Goal: Task Accomplishment & Management: Complete application form

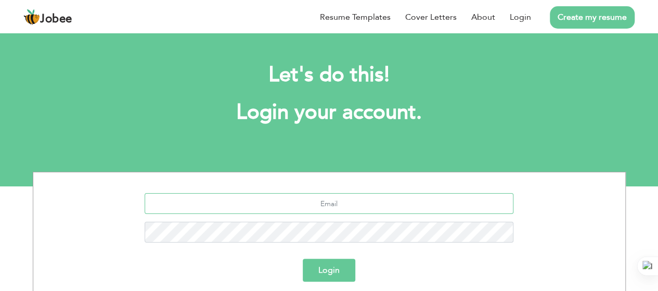
click at [340, 198] on input "text" at bounding box center [329, 203] width 369 height 21
type input "[EMAIL_ADDRESS][DOMAIN_NAME]"
click at [328, 270] on button "Login" at bounding box center [329, 270] width 53 height 23
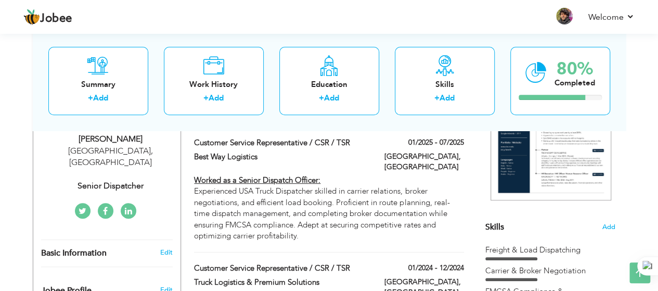
scroll to position [177, 0]
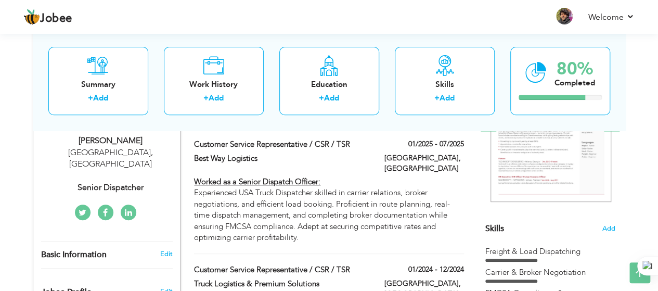
drag, startPoint x: 192, startPoint y: 168, endPoint x: 314, endPoint y: 245, distance: 143.8
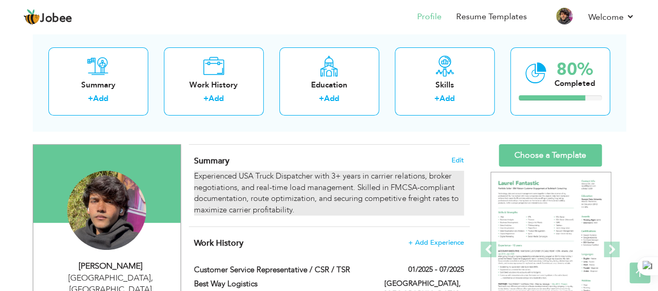
scroll to position [51, 0]
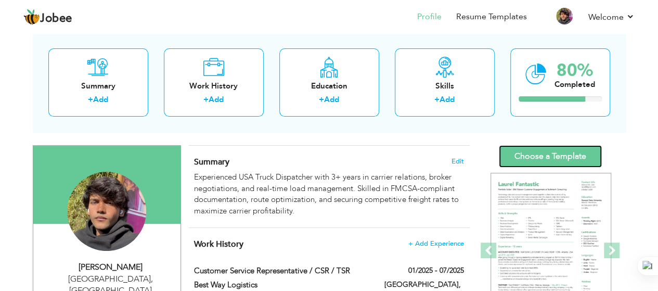
click at [525, 151] on link "Choose a Template" at bounding box center [550, 156] width 103 height 22
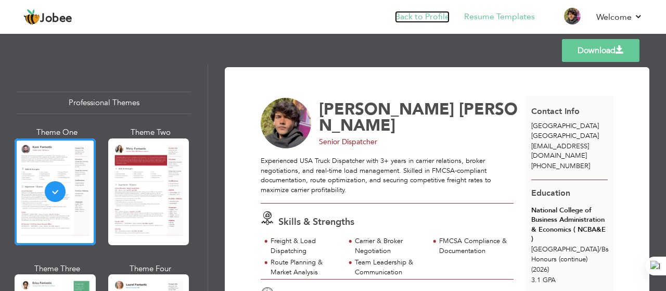
click at [440, 15] on link "Back to Profile" at bounding box center [422, 17] width 55 height 12
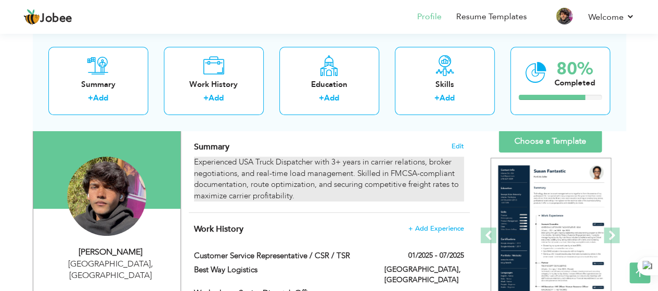
scroll to position [64, 0]
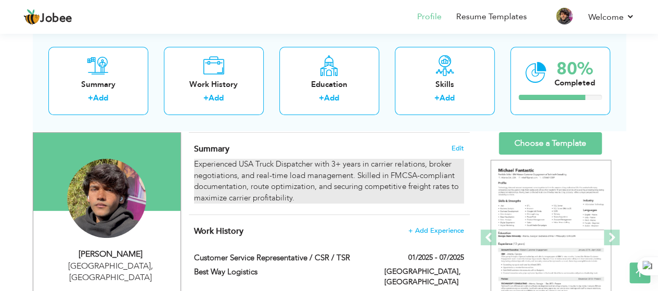
click at [286, 188] on div "Experienced USA Truck Dispatcher with 3+ years in carrier relations, broker neg…" at bounding box center [328, 181] width 269 height 45
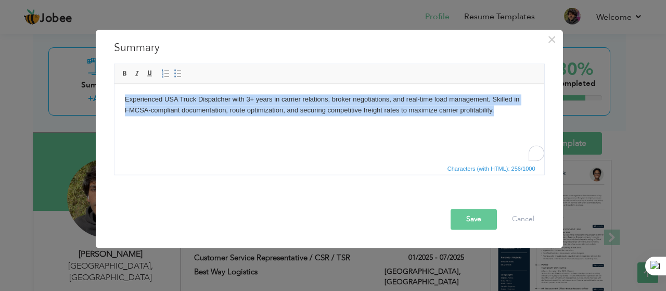
drag, startPoint x: 496, startPoint y: 111, endPoint x: 121, endPoint y: 97, distance: 375.3
click at [121, 97] on html "Experienced USA Truck Dispatcher with 3+ years in carrier relations, broker neg…" at bounding box center [329, 104] width 430 height 43
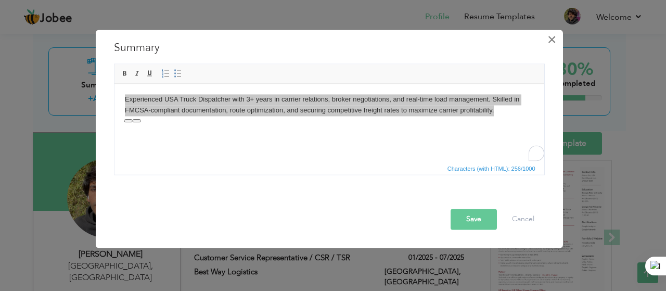
click at [550, 38] on span "×" at bounding box center [551, 39] width 9 height 19
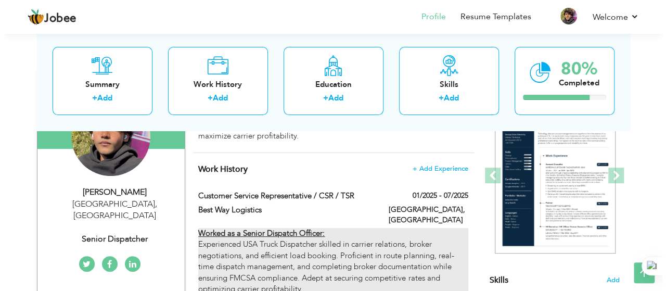
scroll to position [121, 0]
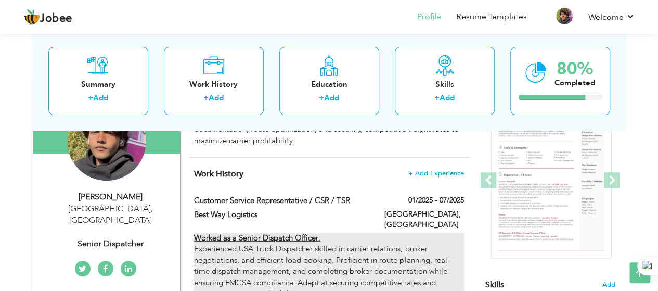
click at [341, 246] on div "Worked as a Senior Dispatch Officer: Experienced USA Truck Dispatcher skilled i…" at bounding box center [328, 266] width 269 height 67
type input "Customer Service Representative / CSR / TSR"
type input "Best Way Logistics"
type input "01/2025"
type input "07/2025"
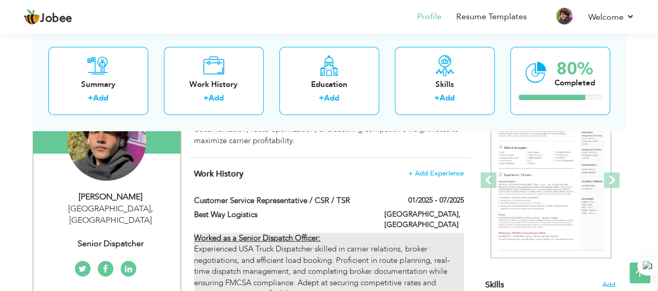
type input "[GEOGRAPHIC_DATA]"
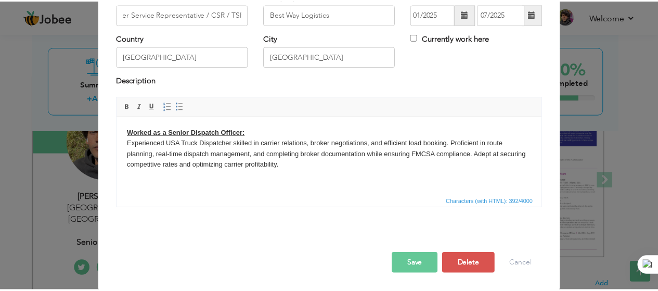
scroll to position [0, 0]
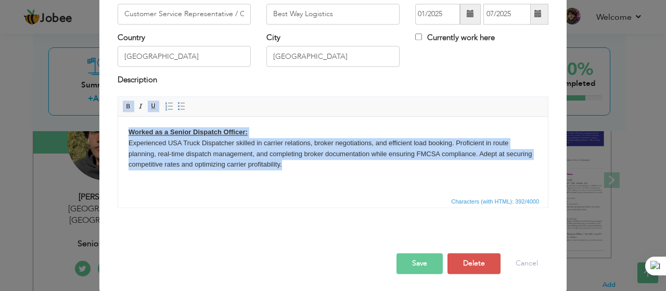
drag, startPoint x: 285, startPoint y: 168, endPoint x: 128, endPoint y: 129, distance: 161.4
click at [128, 129] on body "Worked as a Senior Dispatch Officer: Experienced USA Truck Dispatcher skilled i…" at bounding box center [332, 148] width 409 height 43
copy body "Worked as a Senior Dispatch Officer: Experienced USA Truck Dispatcher skilled i…"
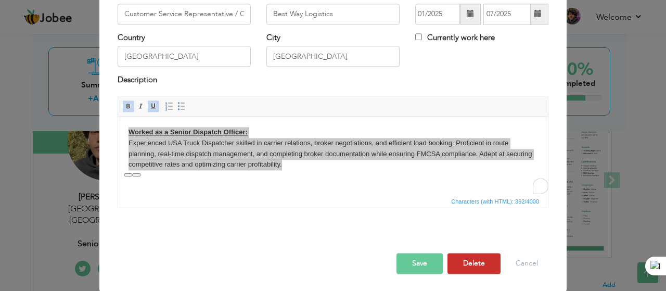
click at [463, 268] on button "Delete" at bounding box center [473, 263] width 53 height 21
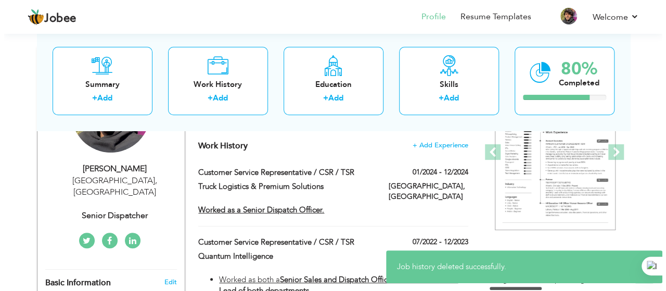
scroll to position [152, 0]
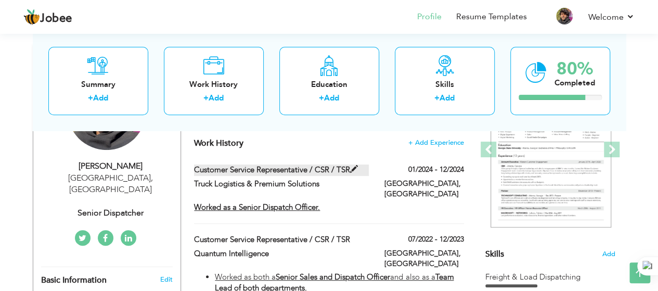
click at [303, 170] on label "Customer Service Representative / CSR / TSR" at bounding box center [281, 169] width 175 height 11
type input "Truck Logistics & Premium Solutions"
type input "01/2024"
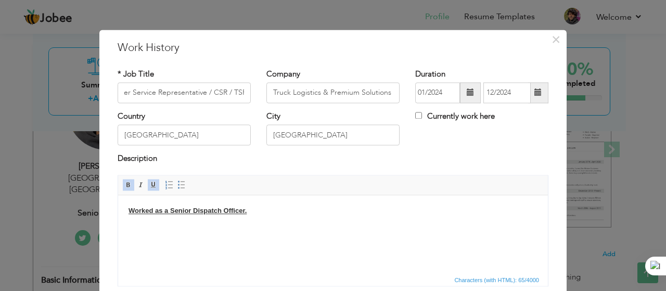
scroll to position [0, 0]
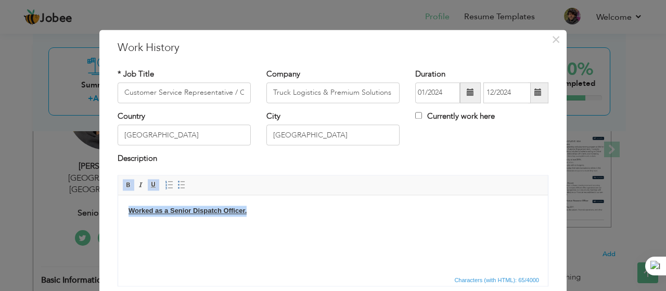
drag, startPoint x: 130, startPoint y: 207, endPoint x: 250, endPoint y: 213, distance: 120.4
click at [250, 213] on body "Worked as a Senior Dispatch Officer." at bounding box center [332, 210] width 409 height 11
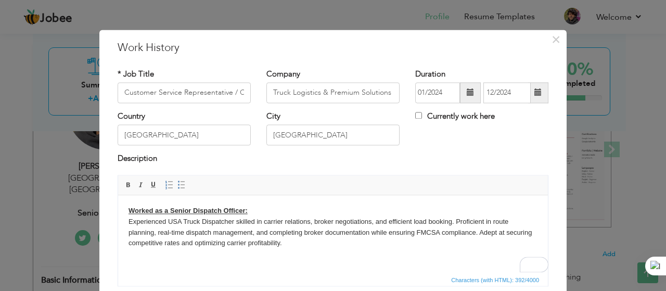
click at [467, 89] on span at bounding box center [470, 92] width 7 height 7
click at [534, 93] on span at bounding box center [537, 92] width 7 height 7
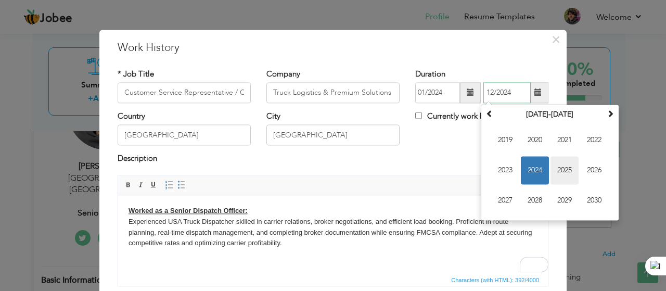
click at [555, 170] on span "2025" at bounding box center [564, 170] width 28 height 28
click at [565, 175] on span "Jul" at bounding box center [564, 170] width 28 height 28
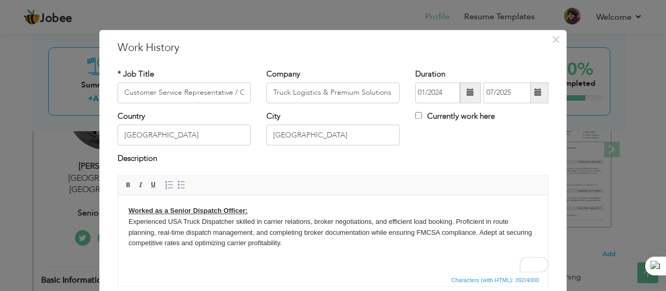
click at [538, 89] on span at bounding box center [538, 92] width 20 height 21
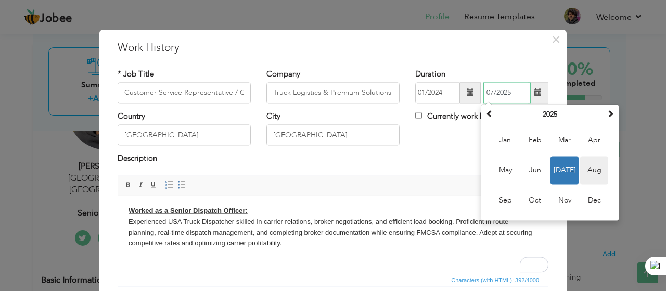
click at [592, 170] on span "Aug" at bounding box center [594, 170] width 28 height 28
type input "08/2025"
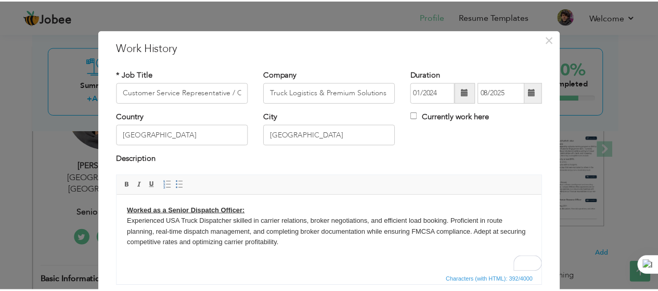
scroll to position [79, 0]
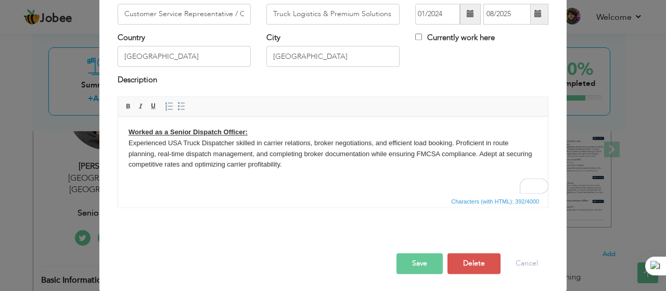
click at [423, 266] on button "Save" at bounding box center [419, 263] width 46 height 21
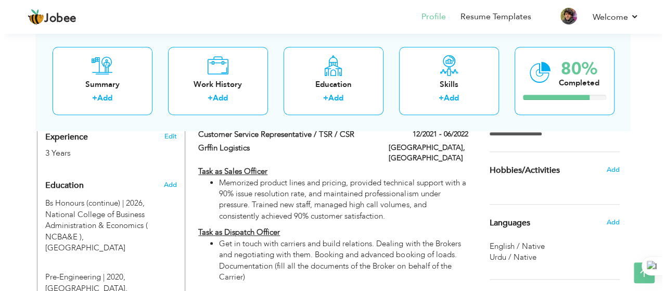
scroll to position [406, 0]
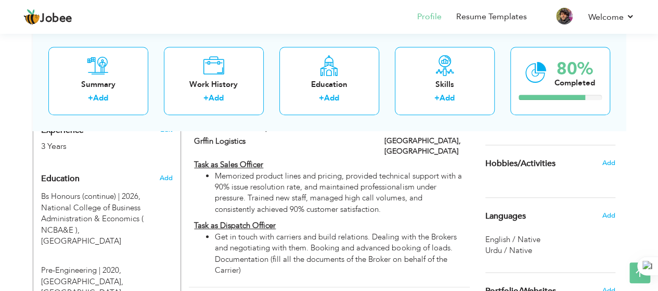
click at [358, 194] on div "Task as Sales Officer Memorized product lines and pricing, provided technical s…" at bounding box center [328, 217] width 269 height 117
type input "Customer Service Representative / TSR / CSR"
type input "Grffin Logistics"
type input "12/2021"
type input "06/2022"
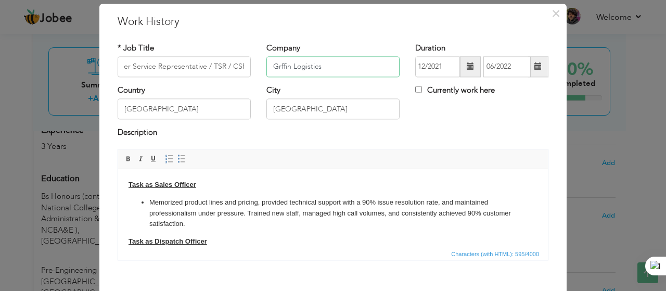
scroll to position [0, 0]
click at [330, 69] on input "Grffin Logistics" at bounding box center [332, 66] width 133 height 21
type input "G"
click at [328, 69] on input "Quantum Intellignce" at bounding box center [332, 66] width 133 height 21
click at [324, 68] on input "Quantum Intellignce" at bounding box center [332, 66] width 133 height 21
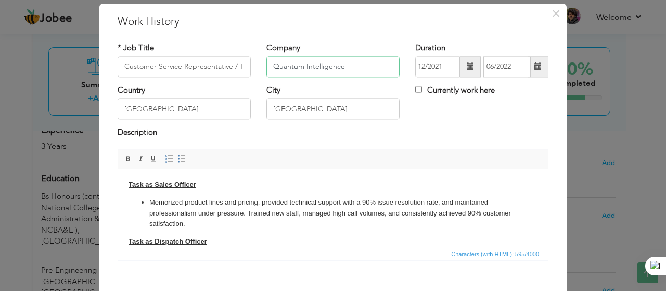
type input "Quantum Intelligence"
click at [467, 63] on span at bounding box center [470, 66] width 7 height 7
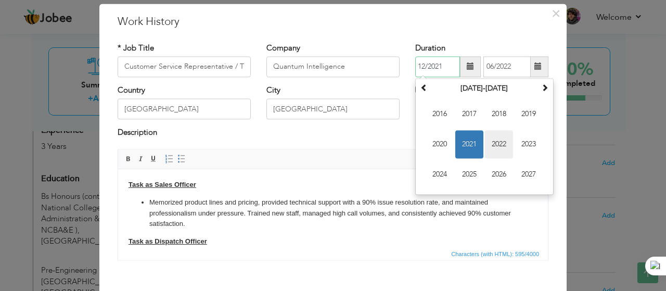
click at [491, 138] on span "2022" at bounding box center [499, 144] width 28 height 28
click at [469, 148] on span "Jun" at bounding box center [469, 144] width 28 height 28
type input "06/2022"
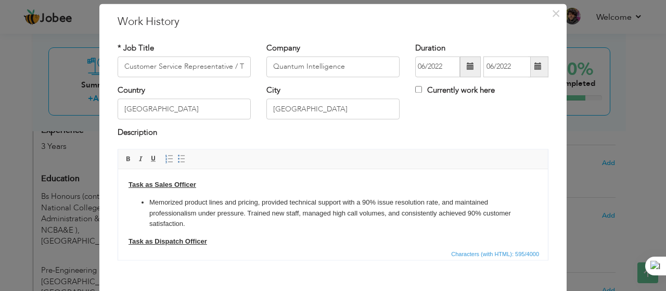
click at [537, 66] on span at bounding box center [537, 66] width 7 height 7
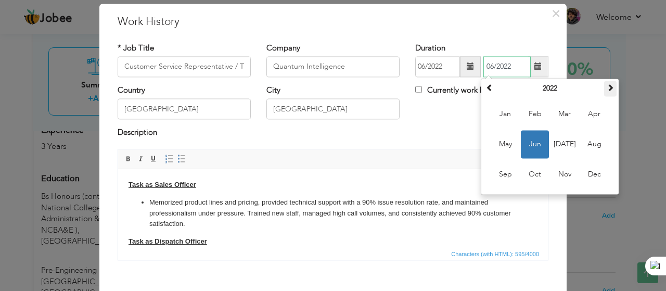
click at [608, 91] on span at bounding box center [610, 87] width 7 height 7
click at [595, 175] on span "Dec" at bounding box center [594, 174] width 28 height 28
type input "12/2023"
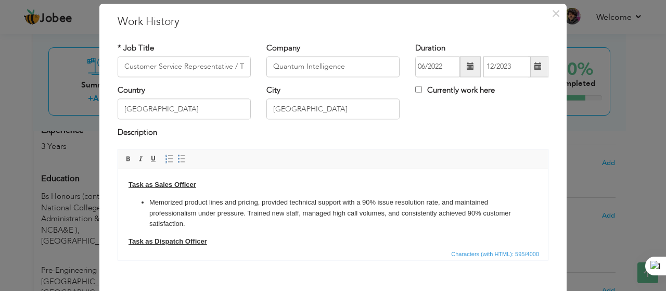
click at [467, 67] on span at bounding box center [470, 66] width 7 height 7
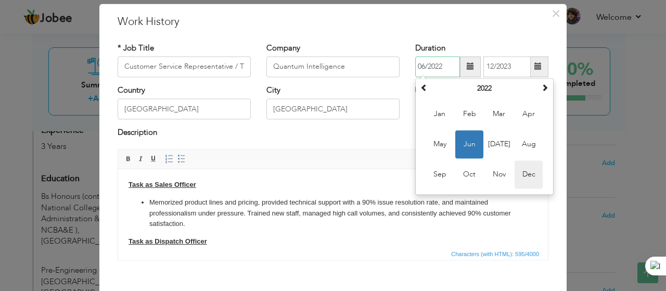
click at [526, 175] on span "Dec" at bounding box center [528, 174] width 28 height 28
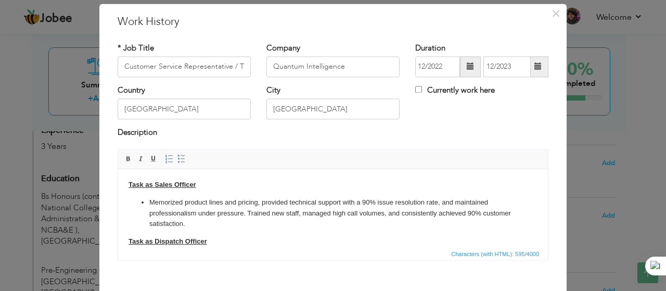
click at [462, 70] on span at bounding box center [470, 66] width 21 height 21
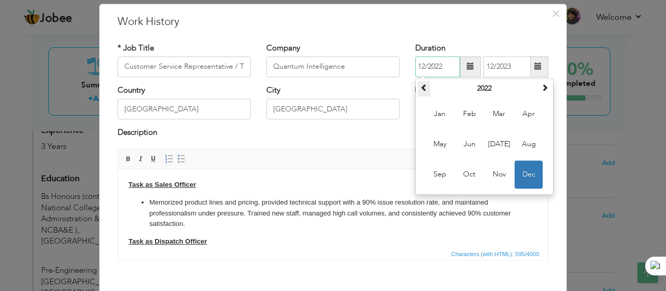
click at [420, 85] on span at bounding box center [423, 87] width 7 height 7
click at [522, 174] on span "Dec" at bounding box center [528, 174] width 28 height 28
type input "12/2021"
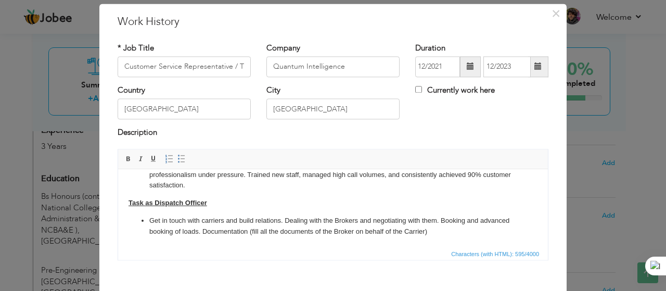
scroll to position [79, 0]
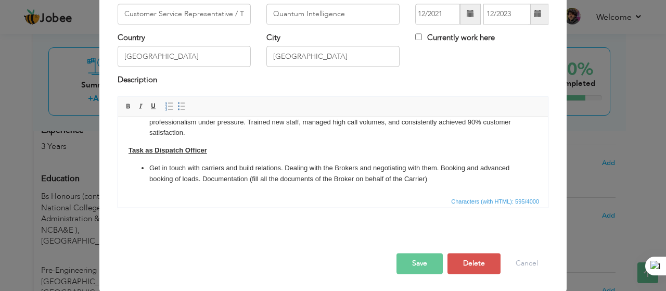
click at [426, 267] on button "Save" at bounding box center [419, 263] width 46 height 21
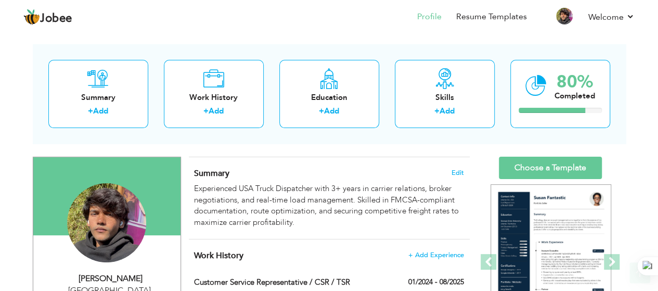
scroll to position [0, 0]
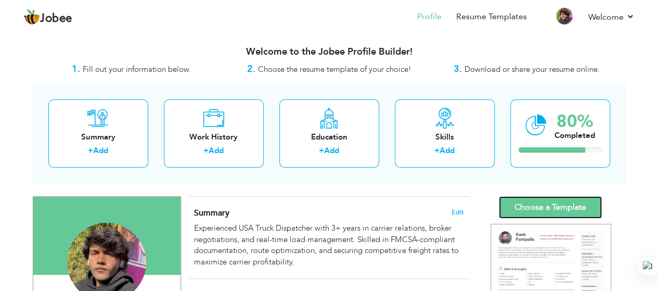
click at [545, 212] on link "Choose a Template" at bounding box center [550, 207] width 103 height 22
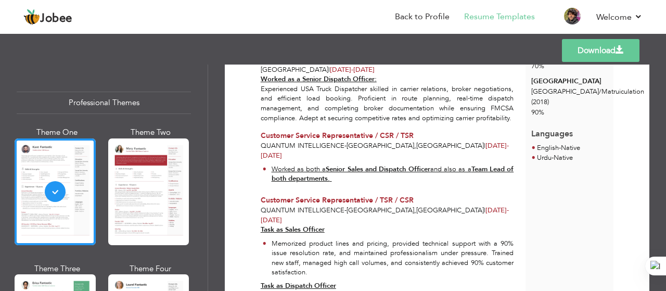
scroll to position [273, 0]
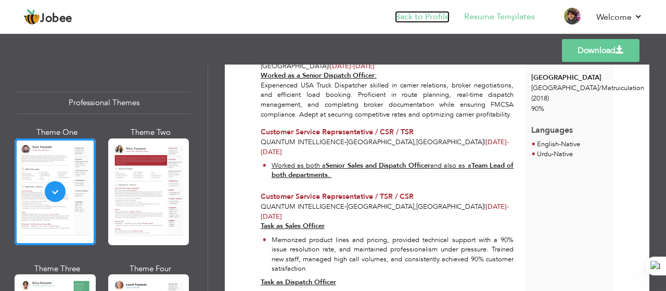
click at [427, 17] on link "Back to Profile" at bounding box center [422, 17] width 55 height 12
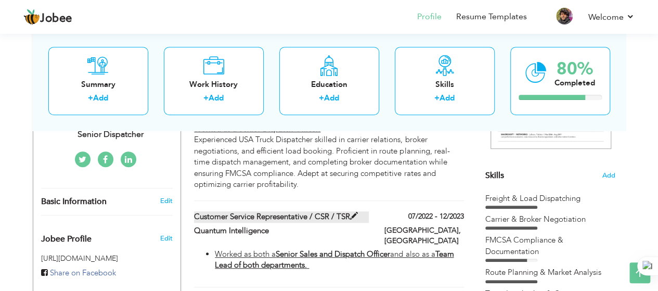
click at [296, 211] on label "Customer Service Representative / CSR / TSR" at bounding box center [281, 216] width 175 height 11
type input "Customer Service Representative / CSR / TSR"
type input "Quantum Intelligence"
type input "07/2022"
type input "12/2023"
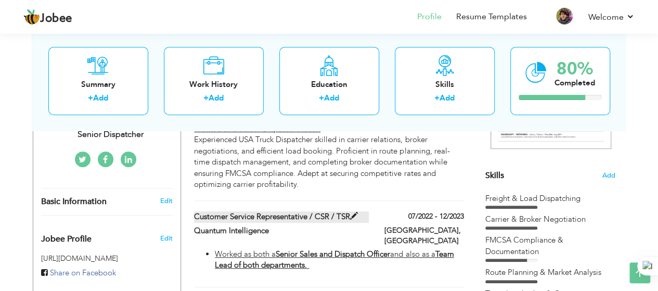
type input "[GEOGRAPHIC_DATA]"
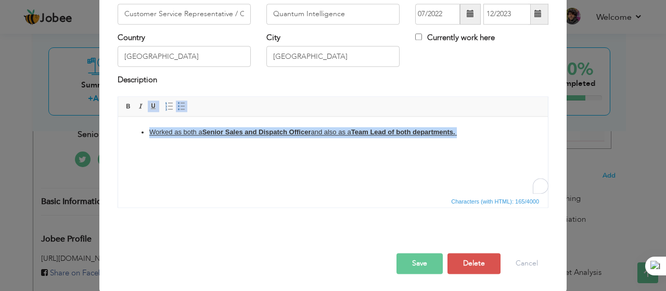
drag, startPoint x: 470, startPoint y: 135, endPoint x: 148, endPoint y: 128, distance: 321.6
click at [148, 128] on ul "Worked as both a Senior Sales and Dispatch Officer and also as a Team Lead of b…" at bounding box center [332, 132] width 409 height 11
copy u "Worked as both a Senior Sales and Dispatch Officer and also as a Team Lead of b…"
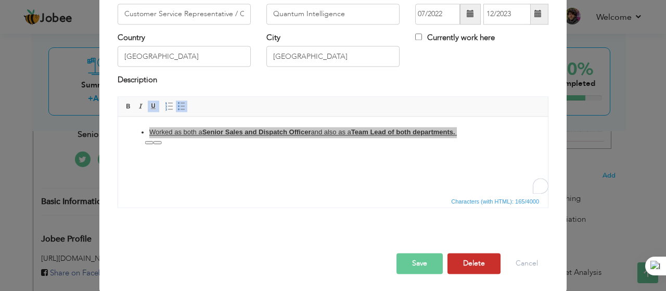
click at [472, 264] on button "Delete" at bounding box center [473, 263] width 53 height 21
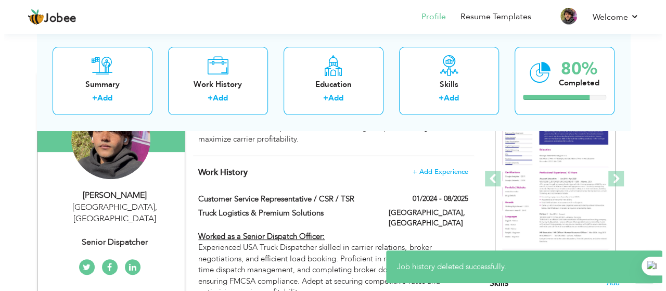
scroll to position [122, 0]
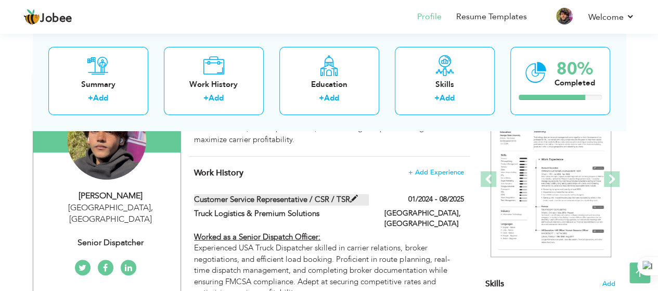
click at [336, 203] on label "Customer Service Representative / CSR / TSR" at bounding box center [281, 199] width 175 height 11
type input "Truck Logistics & Premium Solutions"
type input "01/2024"
type input "08/2025"
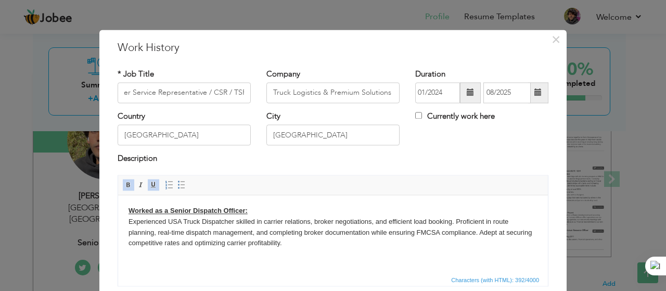
scroll to position [0, 0]
click at [127, 208] on html "Worked as a Senior Dispatch Officer: Experienced USA Truck Dispatcher skilled i…" at bounding box center [333, 227] width 430 height 64
click at [181, 184] on span "Insert/Remove Numbered List Insert/Remove Bulleted List" at bounding box center [175, 184] width 25 height 12
click at [177, 187] on span at bounding box center [181, 185] width 8 height 8
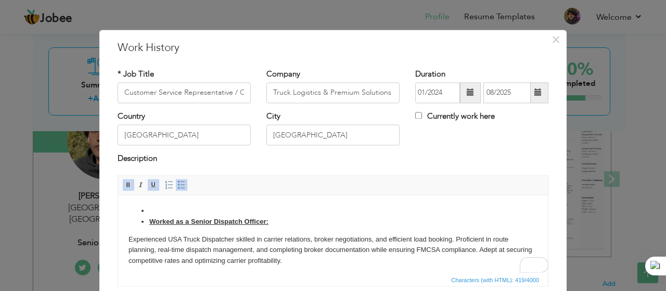
click at [140, 219] on ul "Worked as a Senior Dispatch Officer:" at bounding box center [332, 216] width 409 height 22
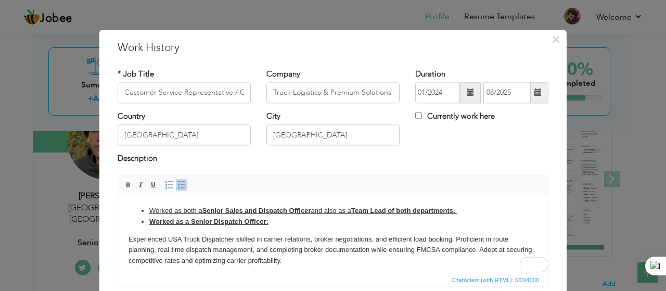
drag, startPoint x: 271, startPoint y: 223, endPoint x: 141, endPoint y: 222, distance: 130.1
click at [141, 222] on ul "Worked as both a Senior Sales and Dispatch Officer and also as a Team Lead of b…" at bounding box center [332, 216] width 409 height 22
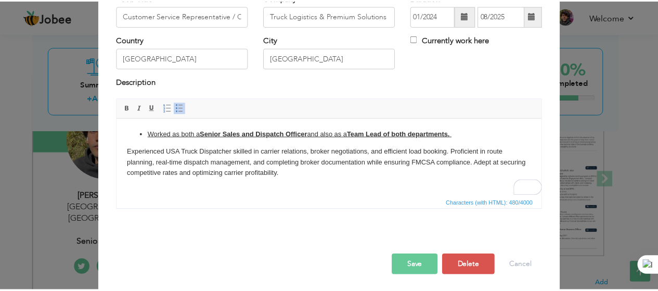
scroll to position [79, 0]
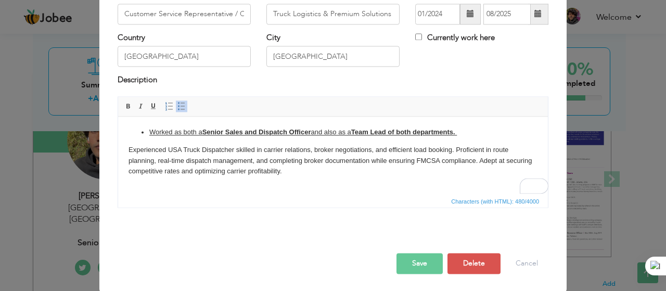
click at [419, 264] on button "Save" at bounding box center [419, 263] width 46 height 21
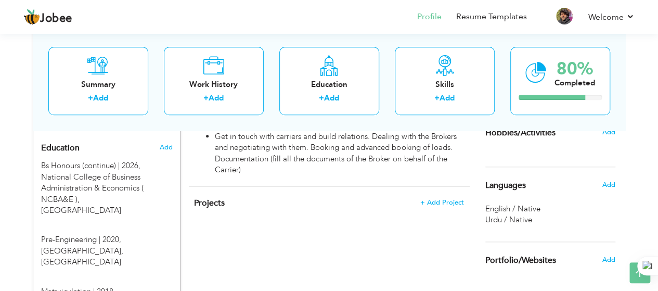
scroll to position [447, 0]
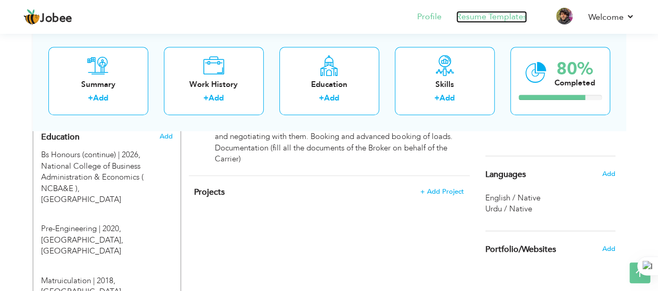
click at [505, 16] on link "Resume Templates" at bounding box center [491, 17] width 71 height 12
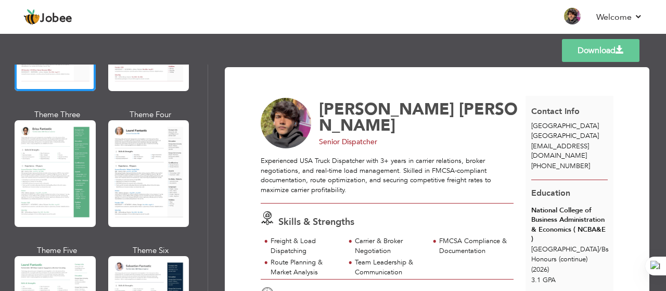
scroll to position [150, 0]
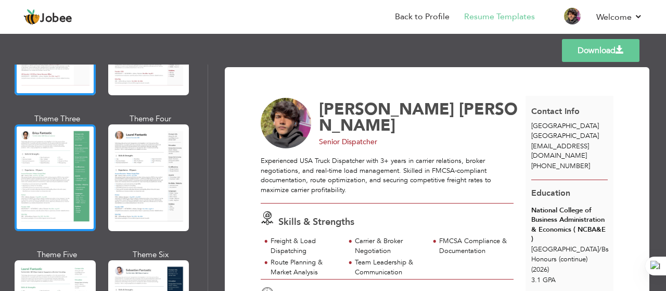
click at [59, 184] on div at bounding box center [55, 177] width 81 height 107
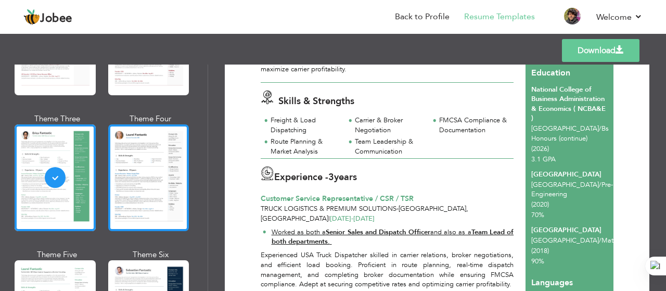
scroll to position [120, 0]
click at [138, 204] on div at bounding box center [148, 177] width 81 height 107
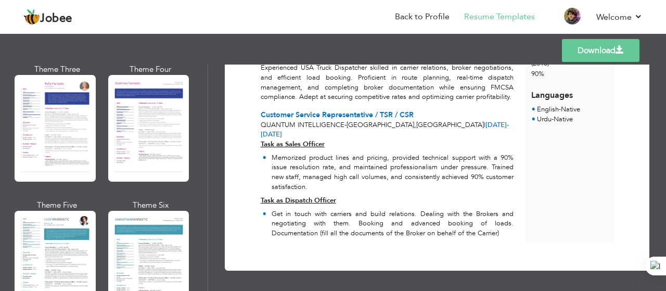
scroll to position [1404, 0]
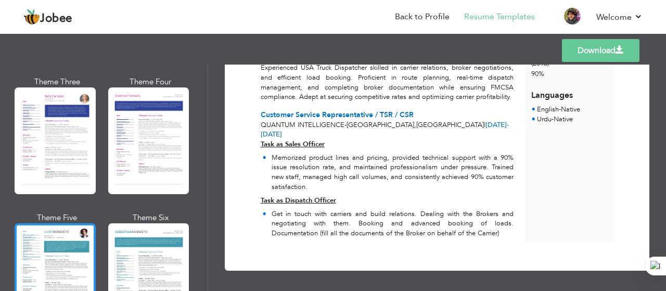
click at [59, 236] on div at bounding box center [55, 276] width 81 height 107
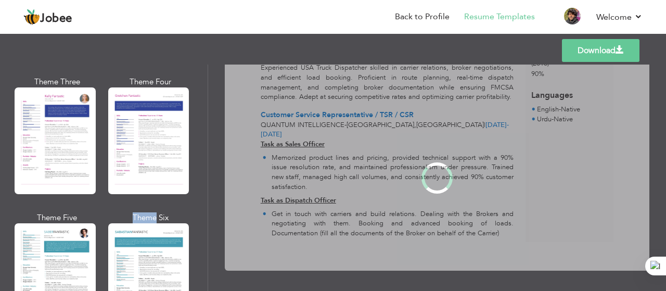
click at [59, 236] on div "Professional Themes Theme One Theme Two Theme Three Theme Four" at bounding box center [333, 178] width 666 height 226
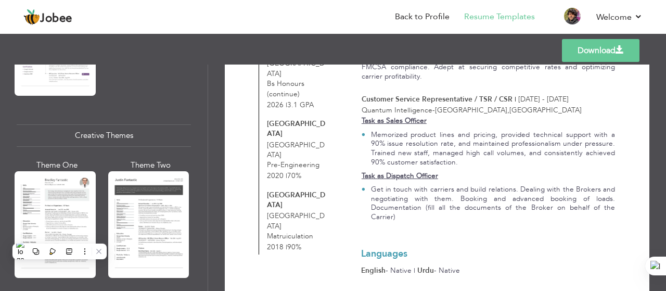
scroll to position [1182, 0]
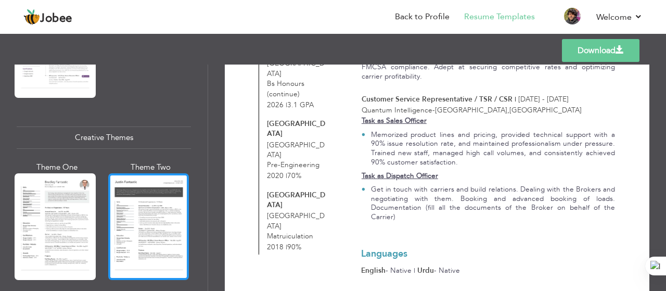
drag, startPoint x: 124, startPoint y: 205, endPoint x: 130, endPoint y: 218, distance: 14.0
click at [130, 218] on div at bounding box center [148, 226] width 81 height 107
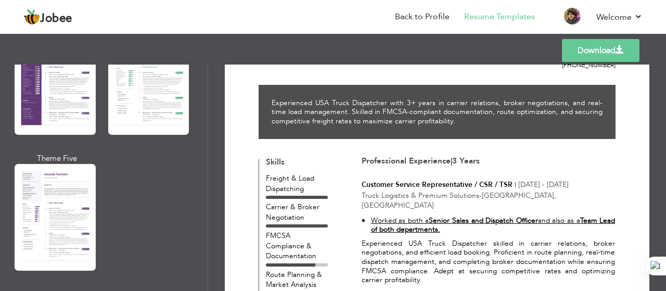
scroll to position [1007, 0]
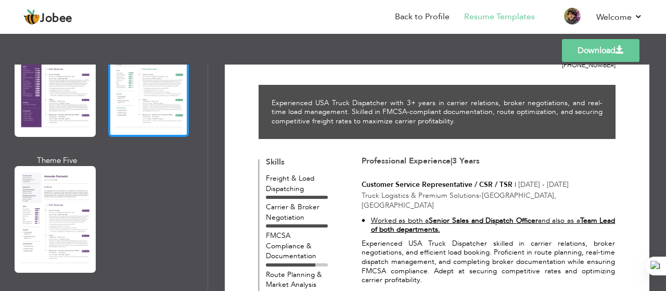
click at [149, 75] on div at bounding box center [148, 83] width 81 height 107
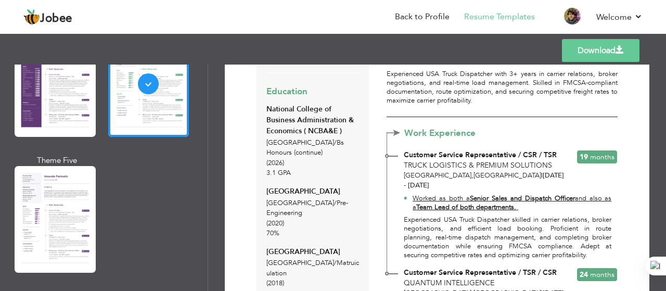
scroll to position [0, 0]
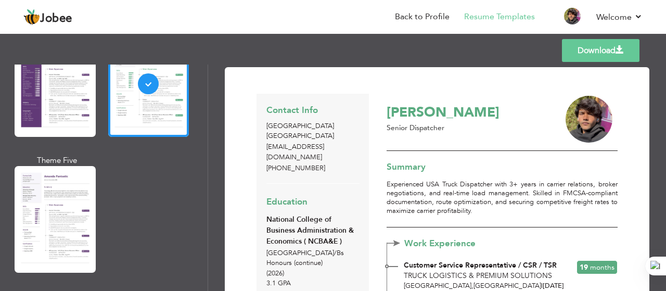
click at [600, 53] on link "Download" at bounding box center [601, 50] width 78 height 23
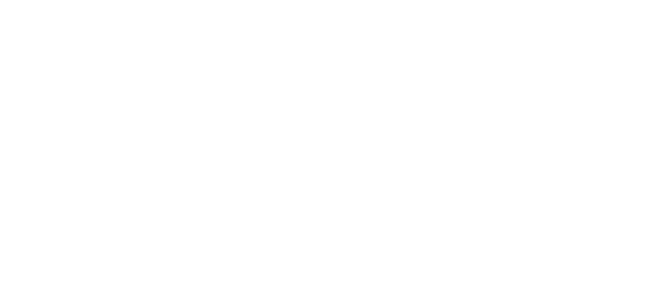
drag, startPoint x: 0, startPoint y: 0, endPoint x: 166, endPoint y: 278, distance: 323.6
click at [0, 0] on div "Change Remove {{profile.fullName}} {{profile.cityText}} , {{profile.stateText}}…" at bounding box center [0, 0] width 0 height 0
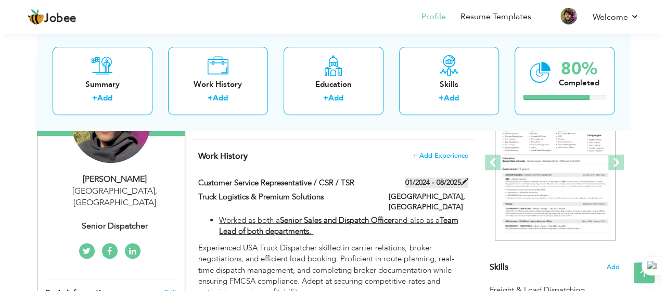
scroll to position [139, 0]
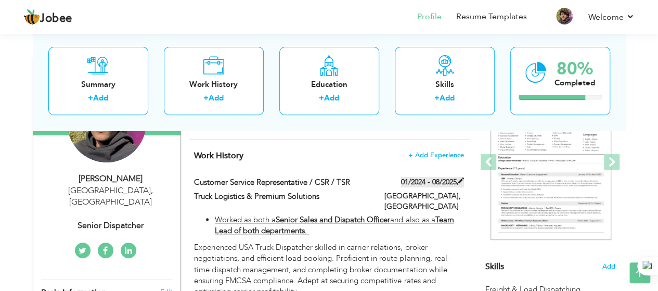
click at [427, 183] on label "01/2024 - 08/2025" at bounding box center [432, 182] width 63 height 10
type input "Customer Service Representative / CSR / TSR"
type input "Truck Logistics & Premium Solutions"
type input "01/2024"
type input "08/2025"
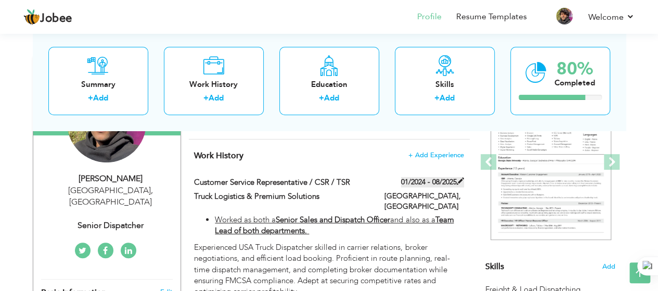
type input "[GEOGRAPHIC_DATA]"
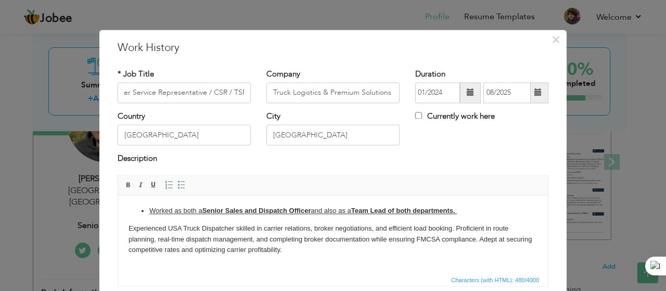
scroll to position [0, 0]
click at [534, 90] on span at bounding box center [537, 92] width 7 height 7
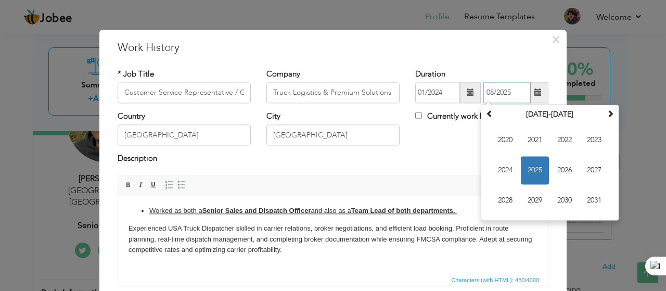
click at [538, 174] on span "2025" at bounding box center [535, 170] width 28 height 28
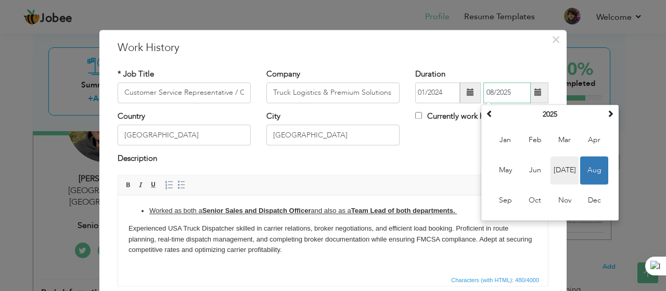
click at [552, 170] on span "Jul" at bounding box center [564, 170] width 28 height 28
type input "07/2025"
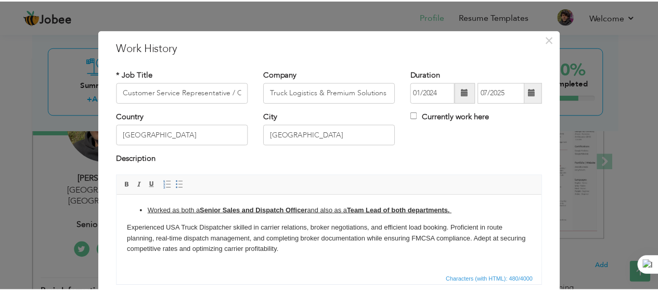
scroll to position [79, 0]
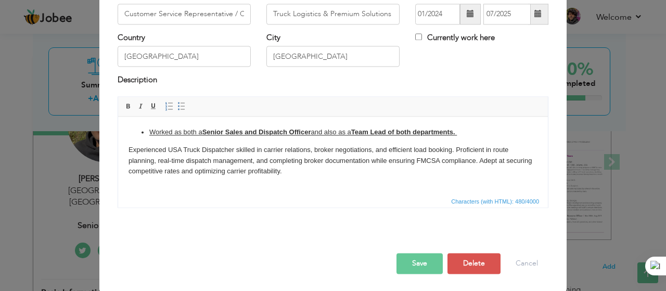
click at [417, 264] on button "Save" at bounding box center [419, 263] width 46 height 21
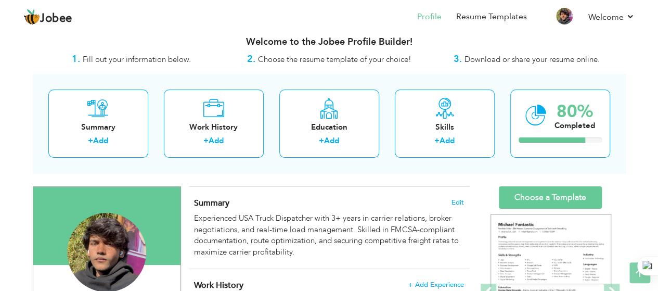
scroll to position [0, 0]
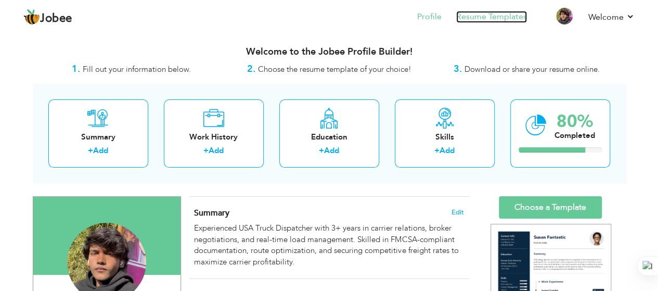
click at [490, 21] on link "Resume Templates" at bounding box center [491, 17] width 71 height 12
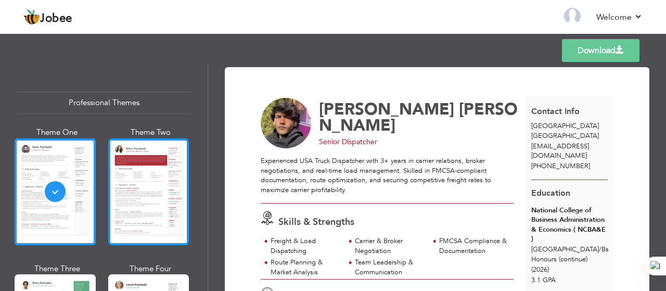
click at [141, 177] on div at bounding box center [148, 191] width 81 height 107
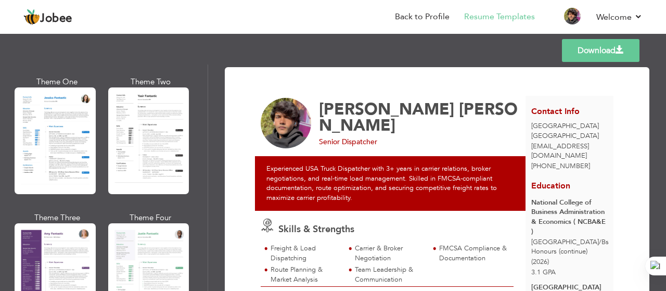
scroll to position [815, 0]
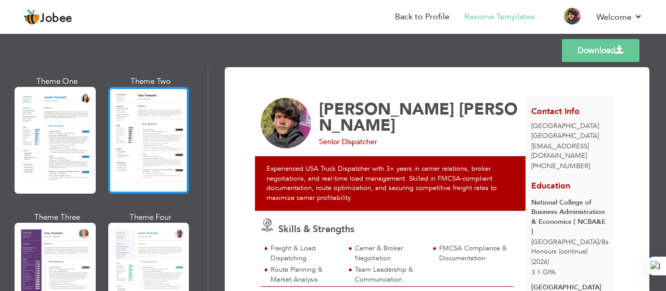
click at [159, 161] on div at bounding box center [148, 140] width 81 height 107
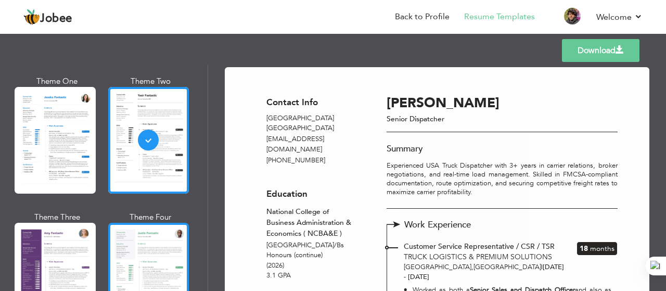
click at [152, 239] on div at bounding box center [148, 276] width 81 height 107
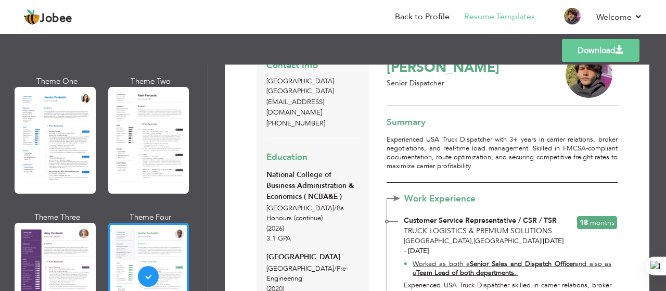
scroll to position [0, 0]
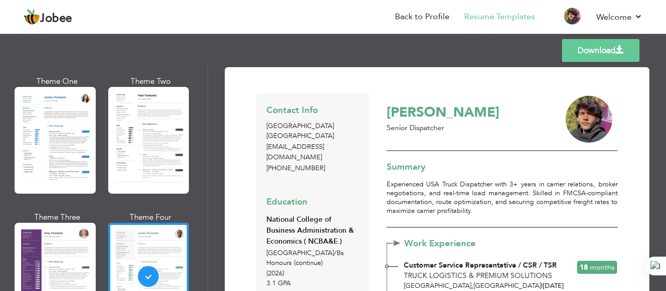
click at [601, 52] on link "Download" at bounding box center [601, 50] width 78 height 23
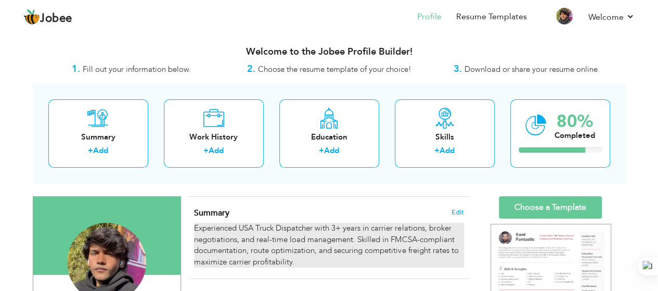
click at [272, 248] on div "Experienced USA Truck Dispatcher with 3+ years in carrier relations, broker neg…" at bounding box center [328, 245] width 269 height 45
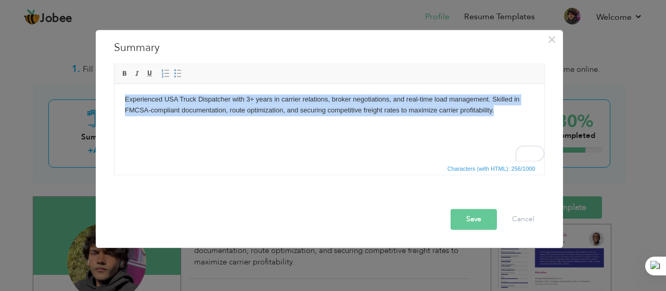
drag, startPoint x: 496, startPoint y: 108, endPoint x: 120, endPoint y: 101, distance: 375.6
click at [120, 101] on html "Experienced USA Truck Dispatcher with 3+ years in carrier relations, broker neg…" at bounding box center [329, 104] width 430 height 43
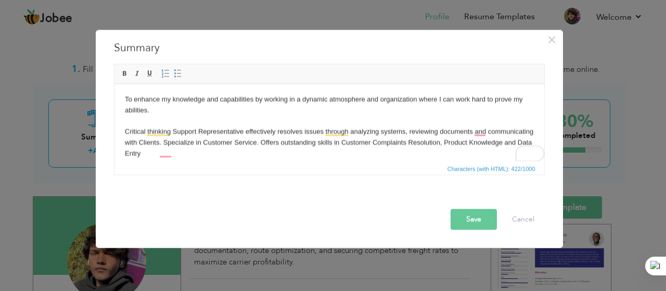
click at [466, 216] on button "Save" at bounding box center [474, 219] width 46 height 21
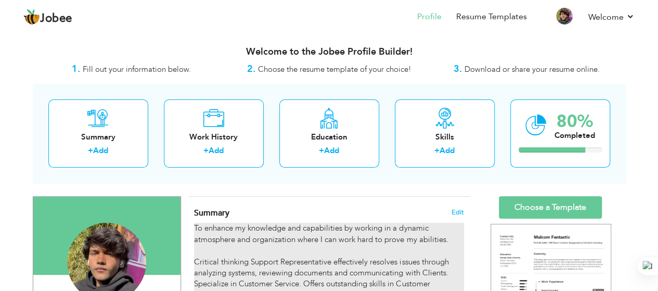
click at [316, 223] on div "To enhance my knowledge and capabilities by working in a dynamic atmosphere and…" at bounding box center [328, 262] width 269 height 78
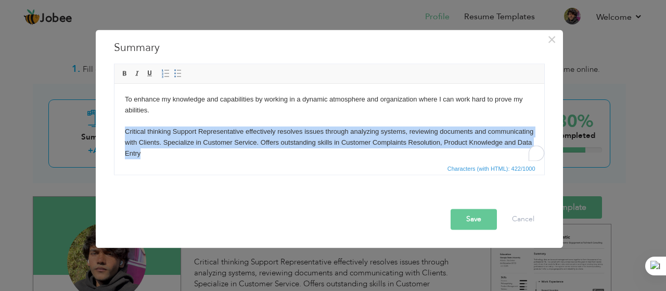
drag, startPoint x: 205, startPoint y: 153, endPoint x: 123, endPoint y: 130, distance: 85.3
click at [123, 130] on html "To enhance my knowledge and capabilities by working in a dynamic atmosphere and…" at bounding box center [329, 126] width 430 height 86
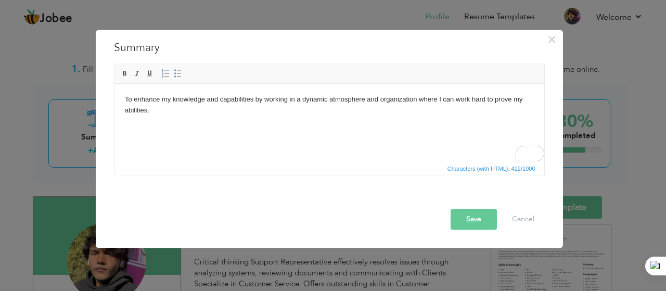
click at [476, 213] on button "Save" at bounding box center [474, 219] width 46 height 21
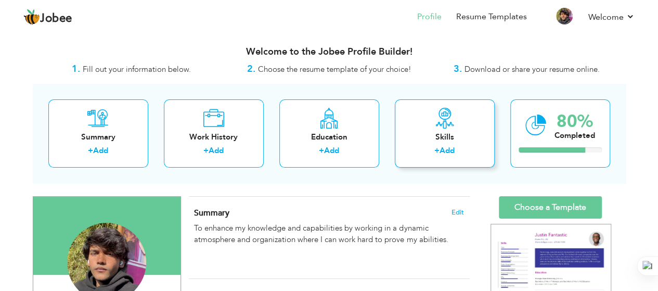
click at [451, 156] on div "+ Add" at bounding box center [444, 152] width 83 height 14
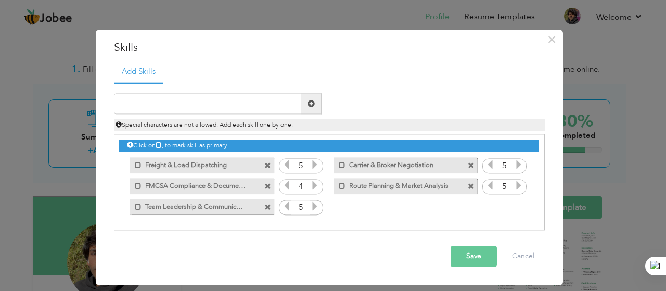
click at [267, 166] on span at bounding box center [267, 165] width 7 height 7
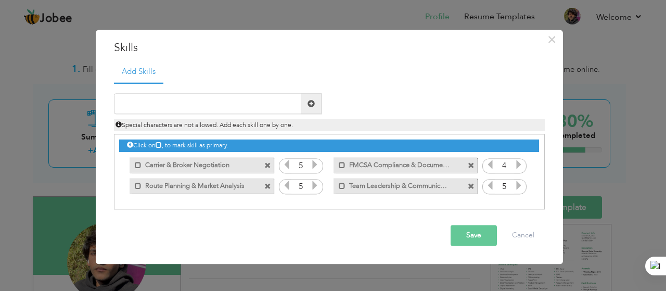
click at [267, 166] on span at bounding box center [267, 165] width 7 height 7
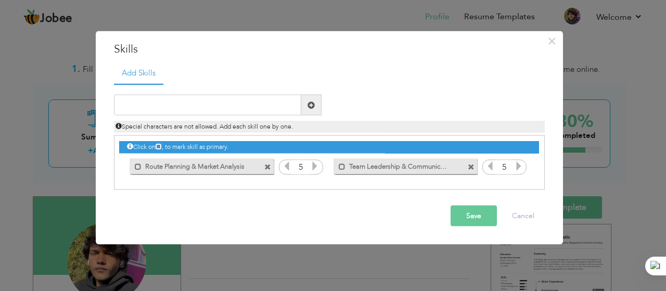
click at [267, 166] on span at bounding box center [267, 166] width 7 height 7
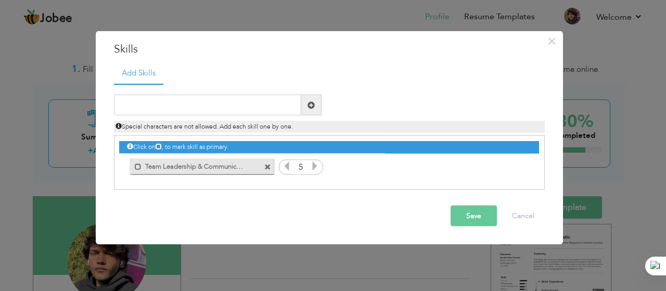
click at [267, 166] on span at bounding box center [267, 166] width 7 height 7
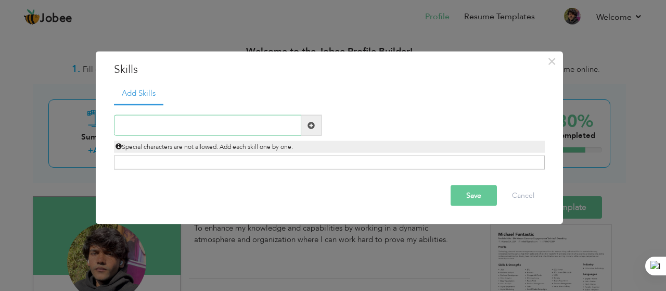
click at [216, 122] on input "text" at bounding box center [207, 125] width 187 height 21
type input "negotiation"
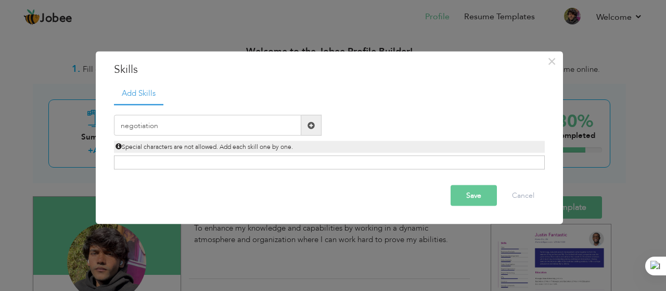
click at [313, 126] on span at bounding box center [310, 124] width 7 height 7
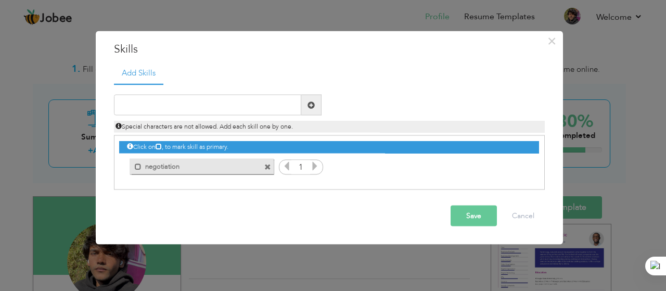
click at [267, 168] on span at bounding box center [267, 166] width 7 height 7
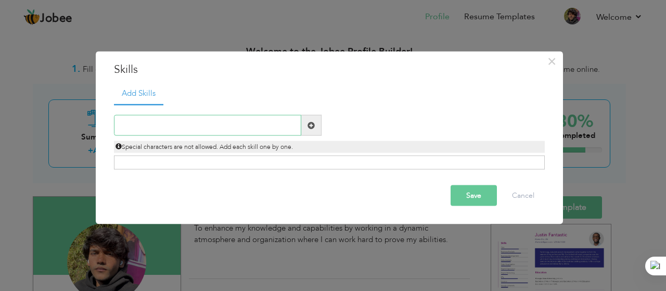
click at [175, 134] on input "text" at bounding box center [207, 125] width 187 height 21
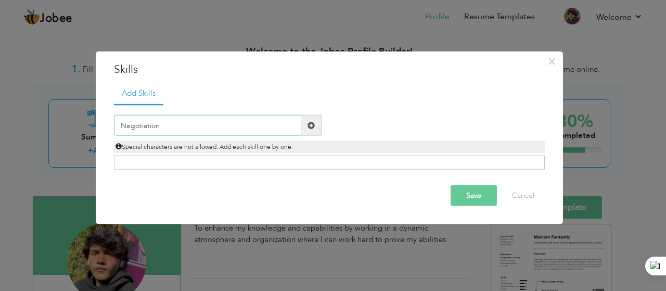
type input "Negotiation"
click at [311, 125] on span at bounding box center [310, 124] width 7 height 7
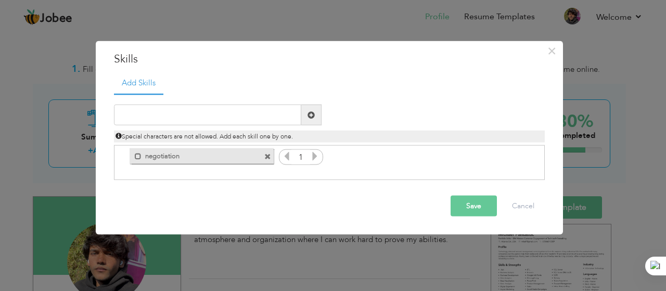
click at [267, 158] on span at bounding box center [267, 156] width 7 height 7
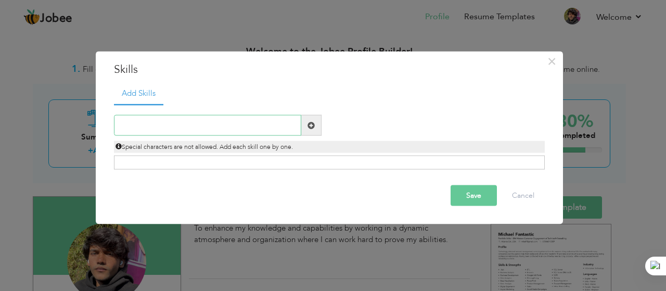
click at [227, 130] on input "text" at bounding box center [207, 125] width 187 height 21
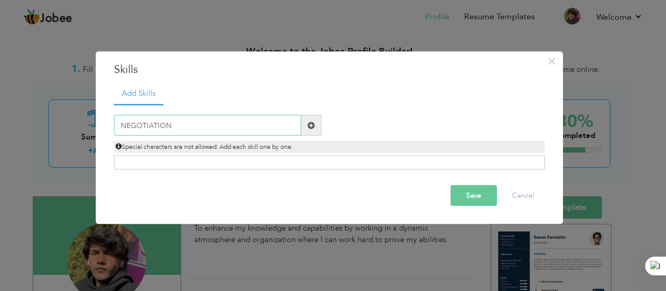
type input "NEGOTIATION"
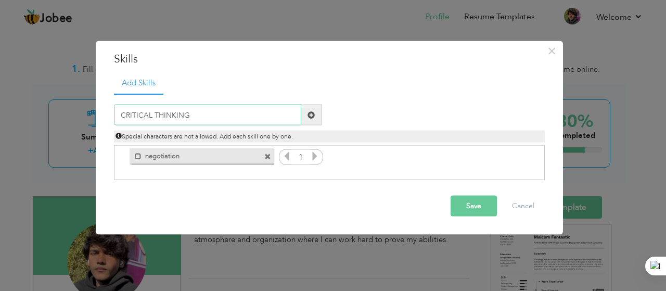
type input "CRITICAL THINKING"
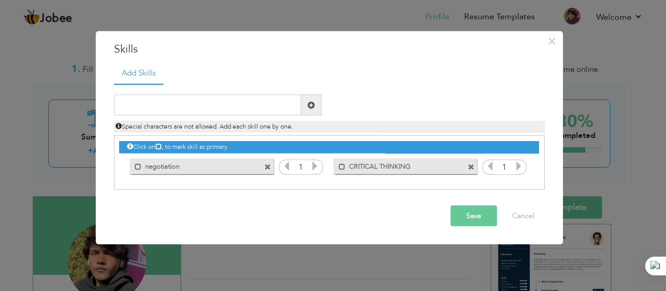
click at [268, 165] on span at bounding box center [267, 166] width 7 height 7
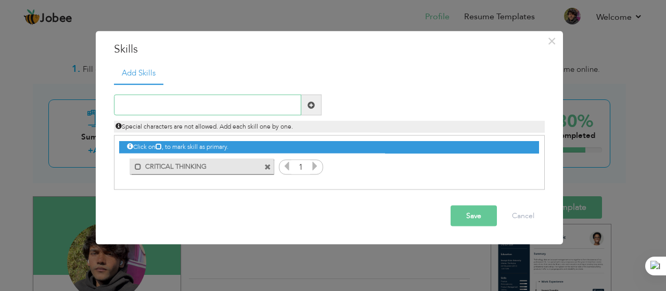
click at [208, 107] on input "text" at bounding box center [207, 105] width 187 height 21
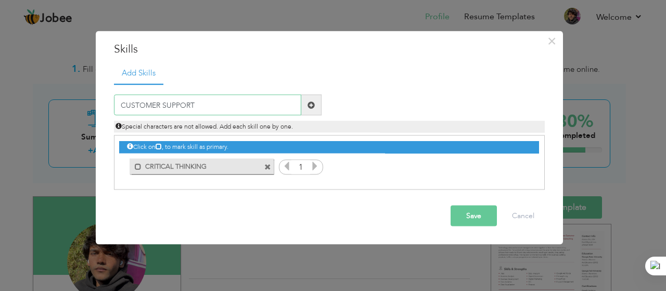
type input "CUSTOMER SUPPORT"
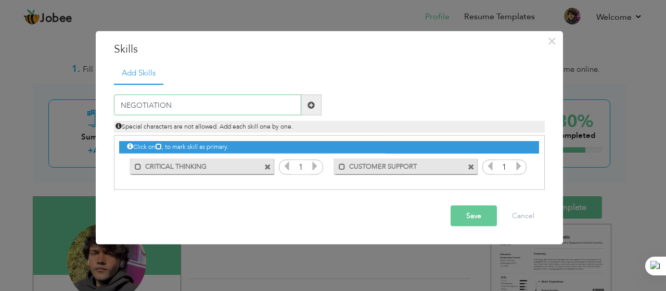
type input "NEGOTIATION"
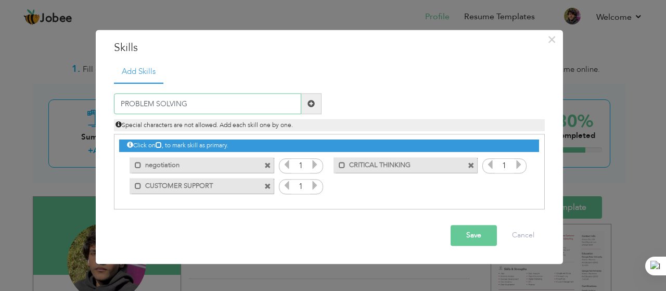
type input "PROBLEM SOLVING"
click at [315, 107] on span at bounding box center [311, 104] width 20 height 21
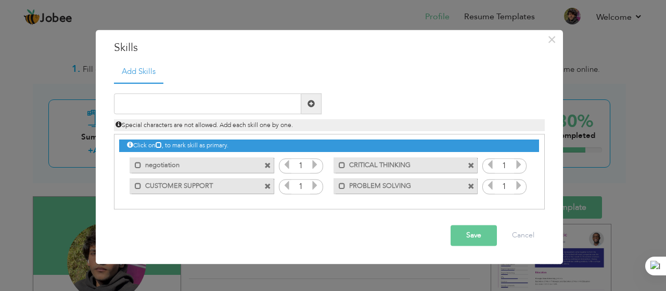
click at [314, 166] on icon at bounding box center [314, 164] width 9 height 9
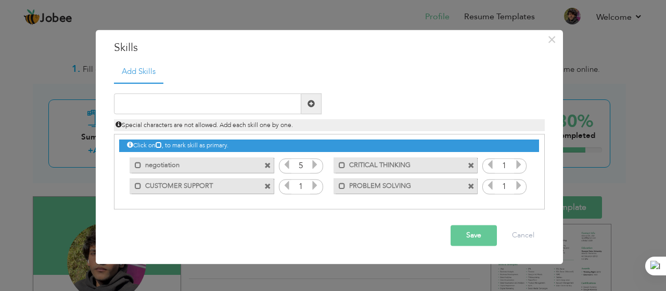
click at [314, 166] on icon at bounding box center [314, 164] width 9 height 9
click at [316, 190] on icon at bounding box center [314, 185] width 9 height 9
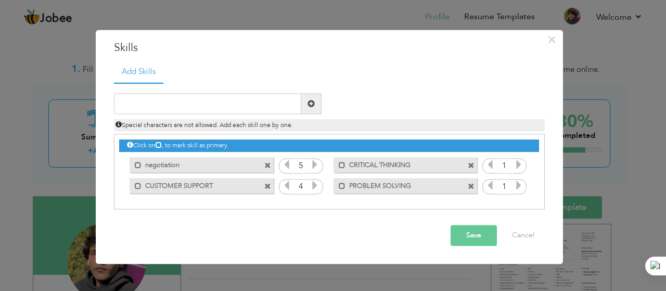
click at [316, 190] on icon at bounding box center [314, 185] width 9 height 9
click at [516, 166] on icon at bounding box center [518, 164] width 9 height 9
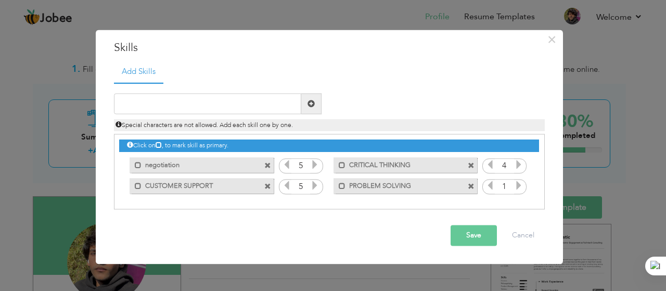
click at [519, 186] on icon at bounding box center [518, 185] width 9 height 9
click at [490, 183] on icon at bounding box center [489, 185] width 9 height 9
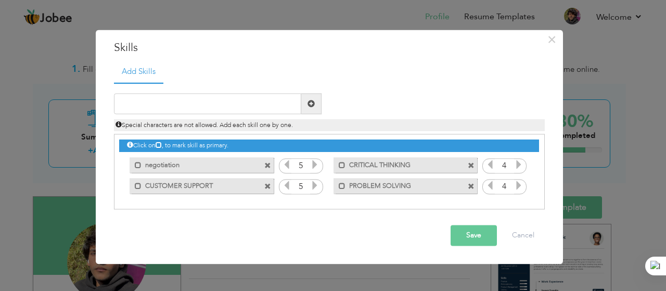
click at [521, 185] on icon at bounding box center [518, 185] width 9 height 9
click at [478, 240] on button "Save" at bounding box center [474, 235] width 46 height 21
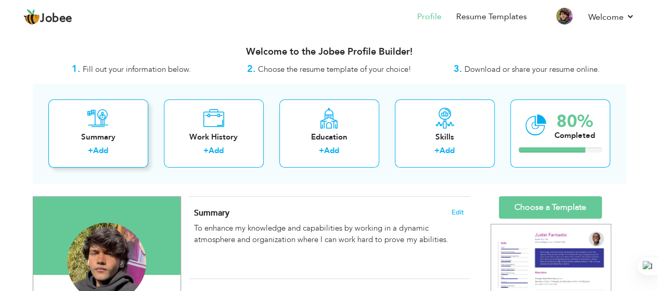
click at [68, 136] on div "Summary" at bounding box center [98, 137] width 83 height 11
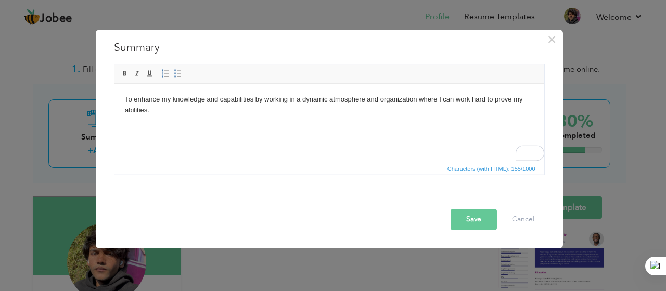
click at [464, 215] on button "Save" at bounding box center [474, 219] width 46 height 21
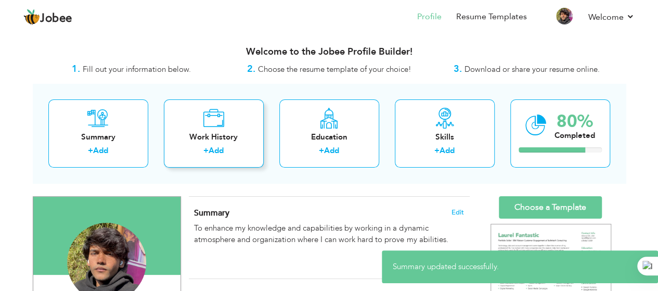
click at [213, 138] on div "Work History" at bounding box center [213, 137] width 83 height 11
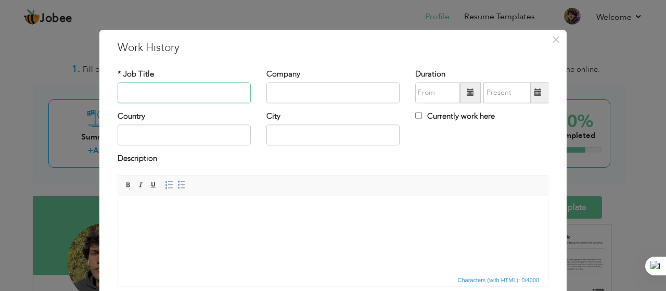
click at [179, 92] on input "text" at bounding box center [184, 92] width 133 height 21
paste input "Customer Service Representative"
type input "Customer Service Representative"
click at [308, 92] on input "text" at bounding box center [332, 92] width 133 height 21
type input "m"
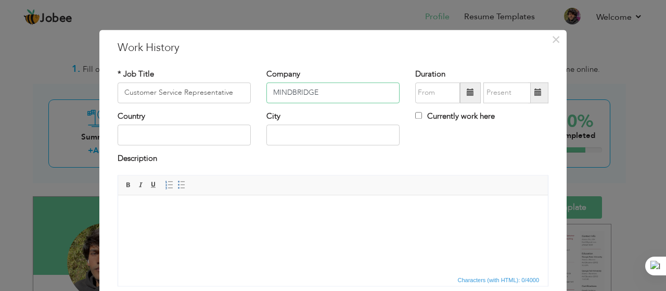
type input "MINDBRIDGE"
click at [468, 94] on span at bounding box center [470, 92] width 7 height 7
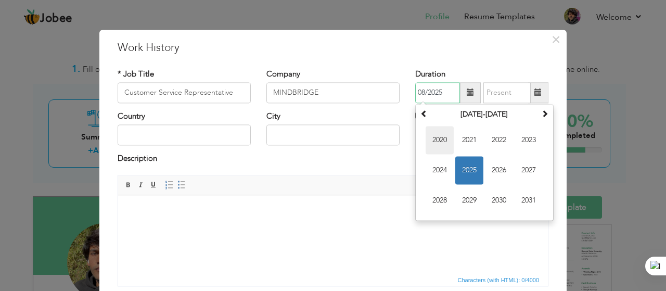
click at [435, 143] on span "2020" at bounding box center [440, 140] width 28 height 28
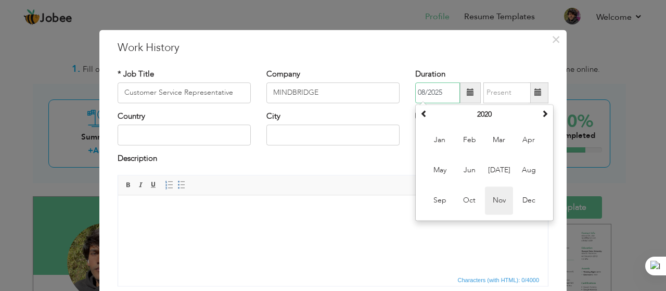
click at [497, 198] on span "Nov" at bounding box center [499, 200] width 28 height 28
type input "11/2020"
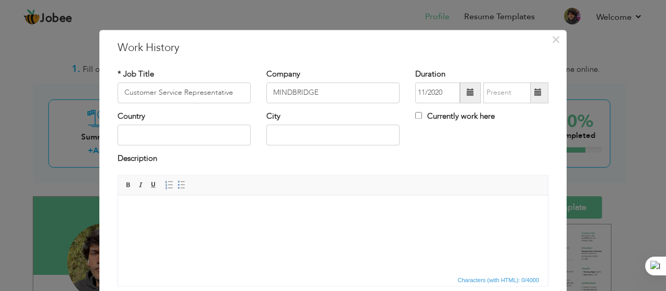
click at [534, 95] on span at bounding box center [537, 92] width 7 height 7
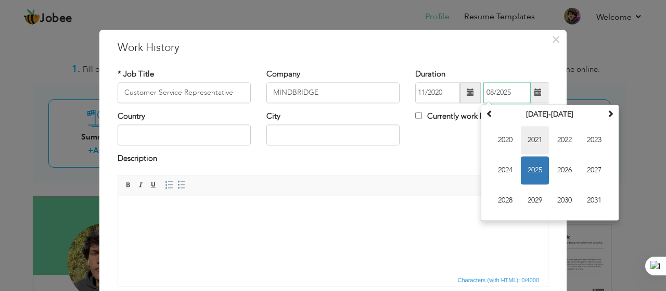
click at [528, 143] on span "2021" at bounding box center [535, 140] width 28 height 28
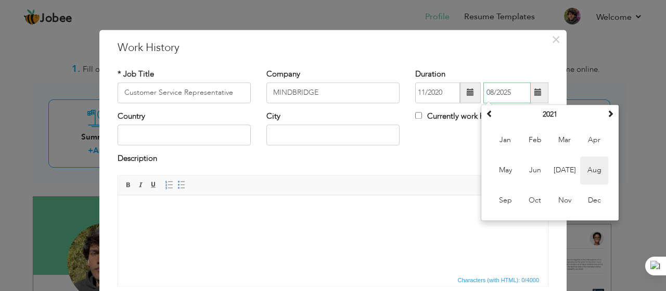
click at [595, 172] on span "Aug" at bounding box center [594, 170] width 28 height 28
type input "08/2021"
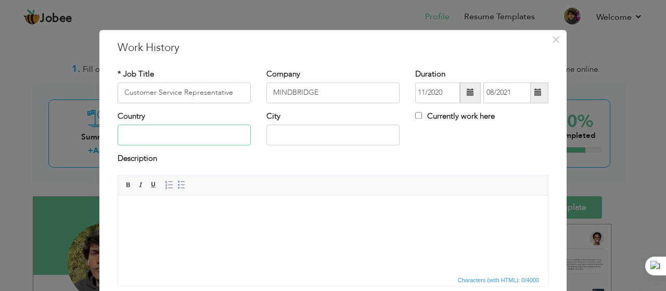
click at [183, 135] on input "text" at bounding box center [184, 135] width 133 height 21
type input "[GEOGRAPHIC_DATA]"
click at [262, 227] on html at bounding box center [333, 211] width 430 height 32
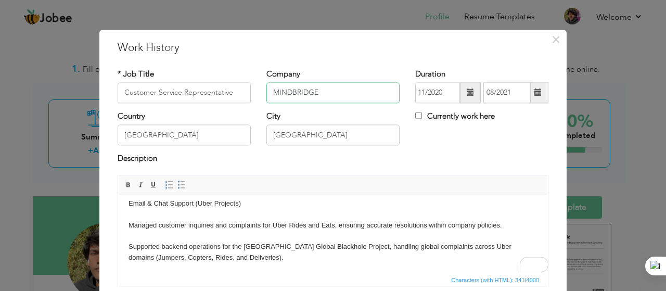
click at [292, 92] on input "MINDBRIDGE" at bounding box center [332, 92] width 133 height 21
click at [323, 92] on input "MINDBRIDGE" at bounding box center [332, 92] width 133 height 21
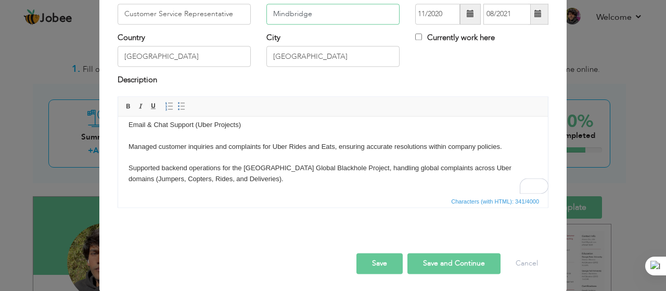
click at [297, 15] on input "Mindbridge" at bounding box center [332, 14] width 133 height 21
type input "Mindbridge"
drag, startPoint x: 297, startPoint y: 15, endPoint x: 273, endPoint y: 252, distance: 238.9
click at [273, 252] on div "Save Save and Continue Delete Cancel" at bounding box center [333, 252] width 446 height 58
click at [382, 265] on button "Save" at bounding box center [379, 263] width 46 height 21
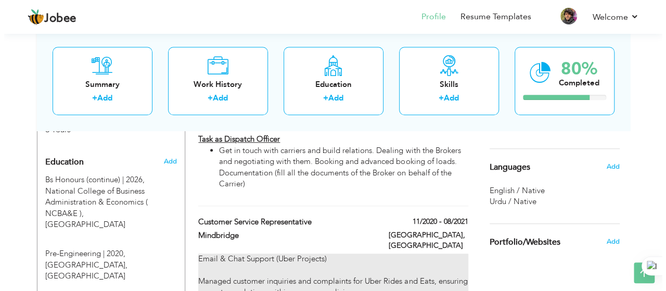
scroll to position [423, 0]
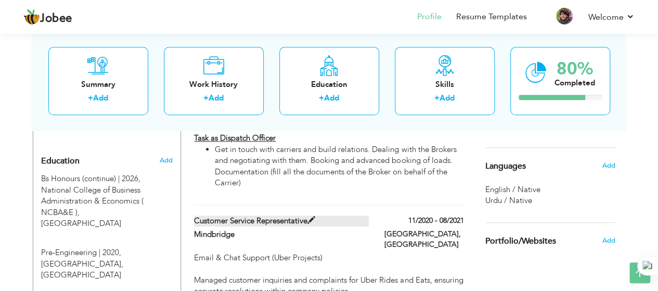
click at [300, 215] on label "Customer Service Representative" at bounding box center [281, 220] width 175 height 11
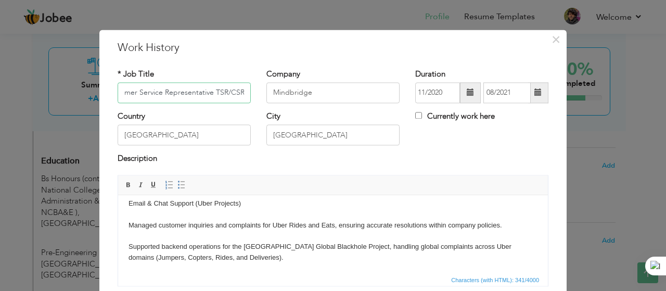
scroll to position [79, 0]
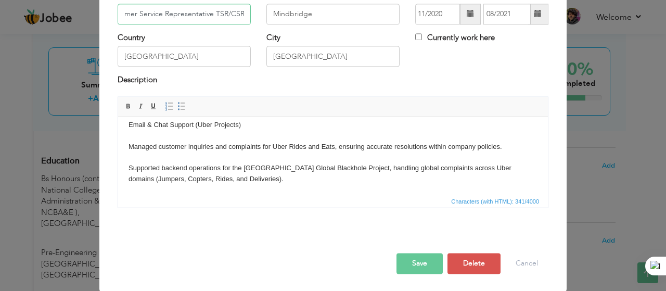
type input "Customer Service Representative TSR/CSR"
click at [424, 265] on button "Save" at bounding box center [419, 263] width 46 height 21
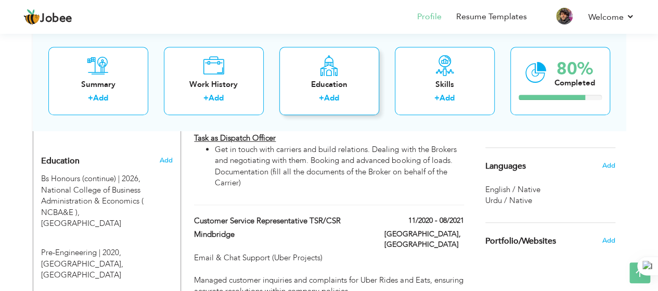
click at [318, 80] on div "Education" at bounding box center [329, 84] width 83 height 11
radio input "true"
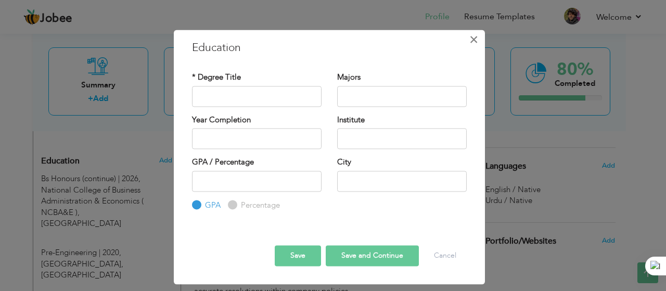
click at [475, 44] on span "×" at bounding box center [473, 39] width 9 height 19
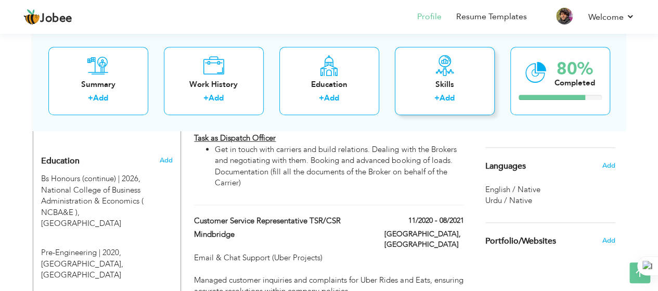
click at [457, 77] on div "Skills + Add" at bounding box center [445, 81] width 100 height 68
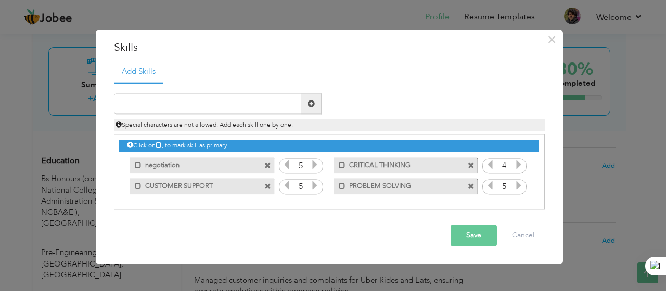
click at [468, 236] on button "Save" at bounding box center [474, 235] width 46 height 21
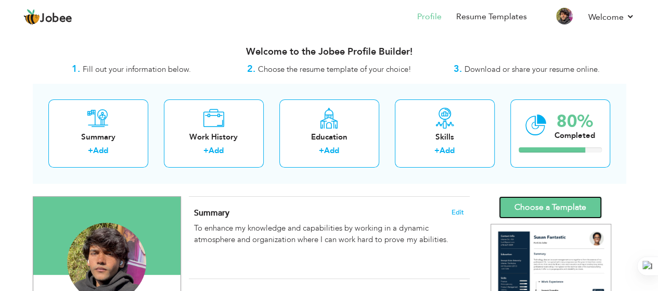
click at [537, 199] on link "Choose a Template" at bounding box center [550, 207] width 103 height 22
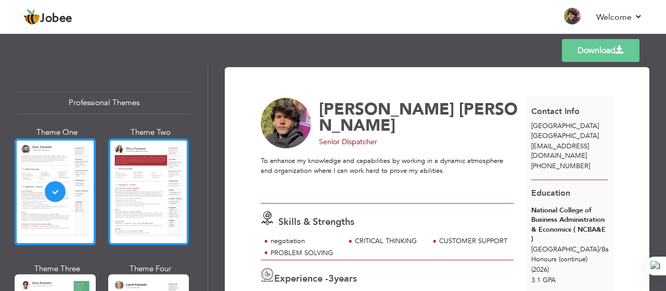
click at [164, 183] on div at bounding box center [148, 191] width 81 height 107
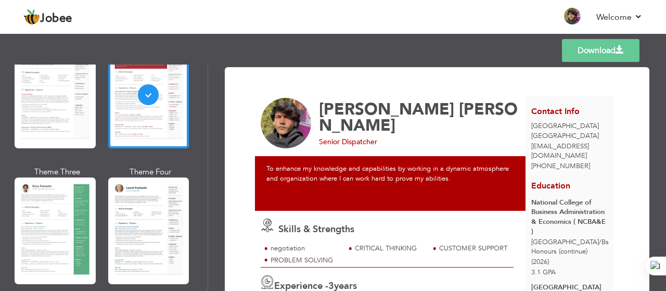
scroll to position [98, 0]
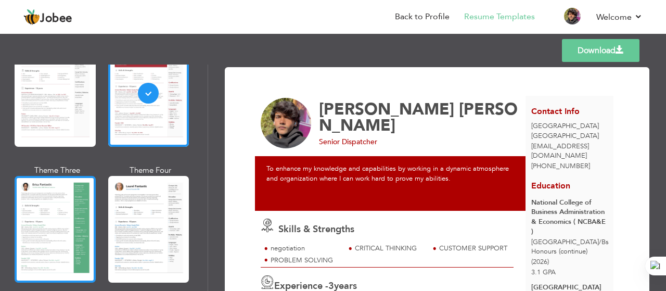
click at [33, 197] on div at bounding box center [55, 229] width 81 height 107
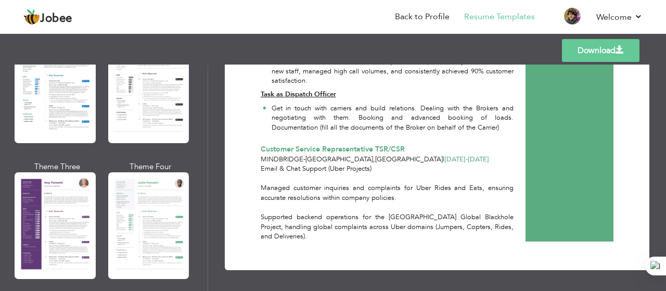
scroll to position [870, 0]
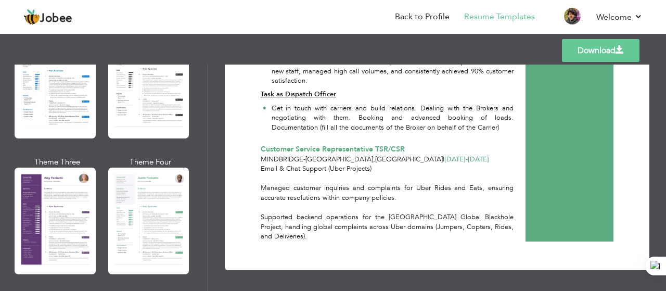
click at [119, 223] on div at bounding box center [148, 221] width 81 height 107
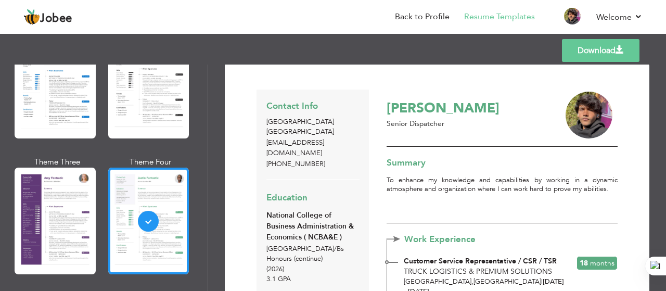
scroll to position [0, 0]
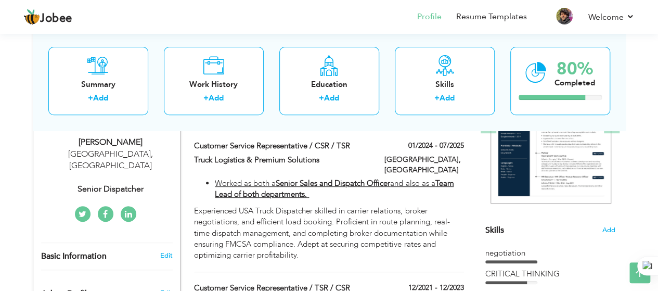
click at [128, 183] on div "Senior Dispatcher" at bounding box center [110, 189] width 139 height 12
type input "[PERSON_NAME]"
type input "[PHONE_NUMBER]"
select select "number:166"
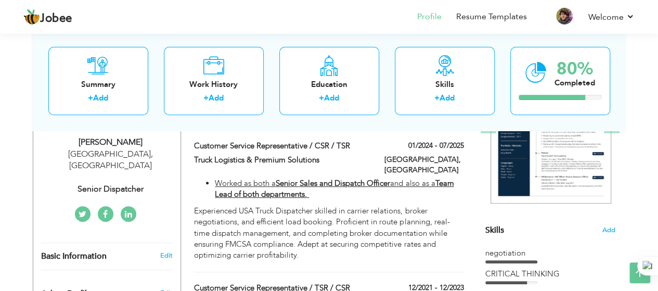
type input "[GEOGRAPHIC_DATA]"
select select "number:5"
type input "Senior Dispatcher"
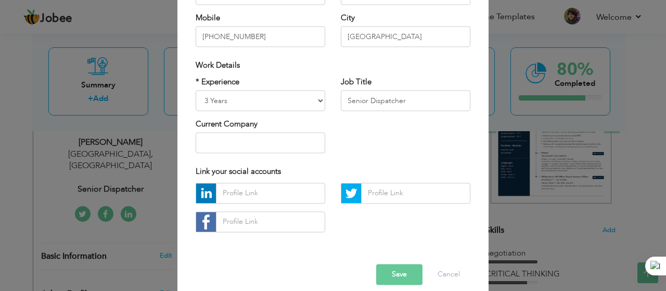
scroll to position [165, 0]
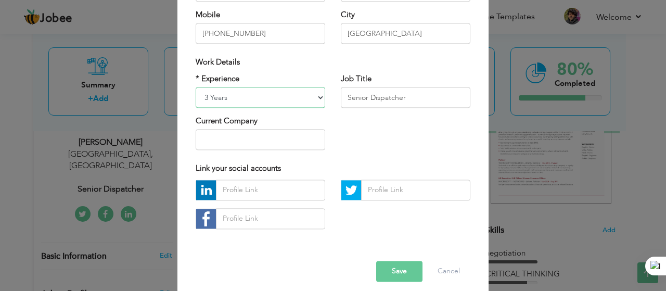
click at [316, 97] on select "Entry Level Less than 1 Year 1 Year 2 Years 3 Years 4 Years 5 Years 6 Years 7 Y…" at bounding box center [261, 97] width 130 height 21
select select "number:6"
click at [196, 87] on select "Entry Level Less than 1 Year 1 Year 2 Years 3 Years 4 Years 5 Years 6 Years 7 Y…" at bounding box center [261, 97] width 130 height 21
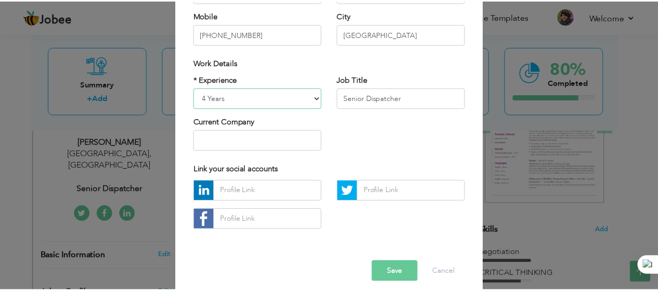
scroll to position [174, 0]
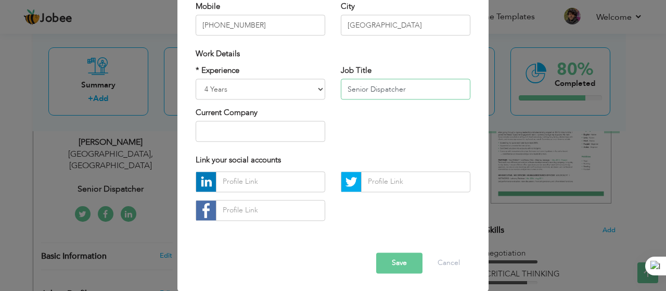
click at [419, 89] on input "Senior Dispatcher" at bounding box center [406, 89] width 130 height 21
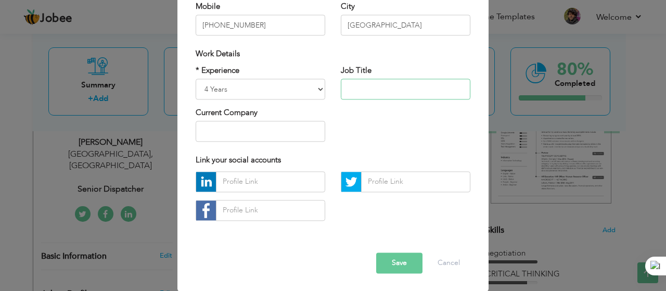
click at [374, 96] on input "text" at bounding box center [406, 89] width 130 height 21
paste input "Customer Service Representative"
type input "Customer Service Representative"
click at [392, 266] on button "Save" at bounding box center [399, 262] width 46 height 21
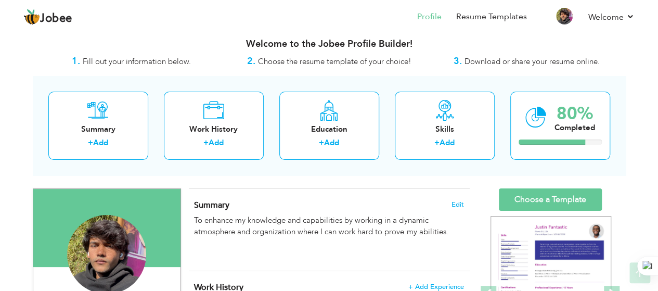
scroll to position [0, 0]
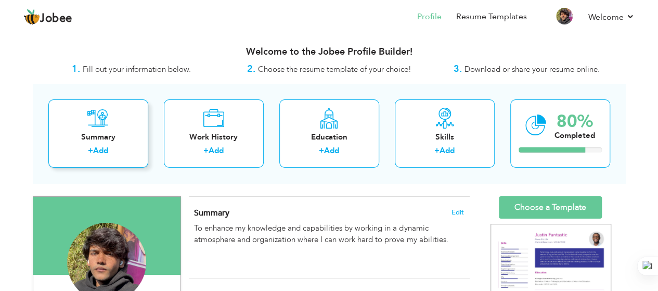
click at [103, 145] on link "Add" at bounding box center [100, 150] width 15 height 10
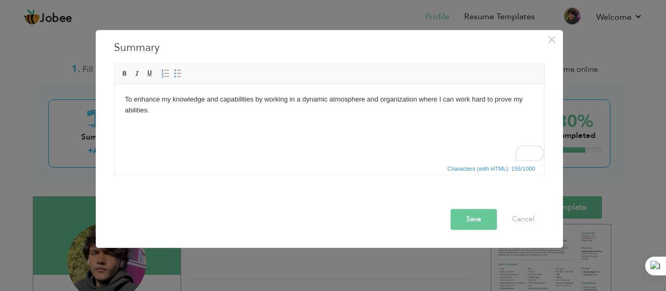
click at [435, 260] on div "× Summary To enhance my knowledge and capabilities by working in a dynamic atmo…" at bounding box center [329, 145] width 468 height 233
click at [555, 39] on span "×" at bounding box center [551, 39] width 9 height 19
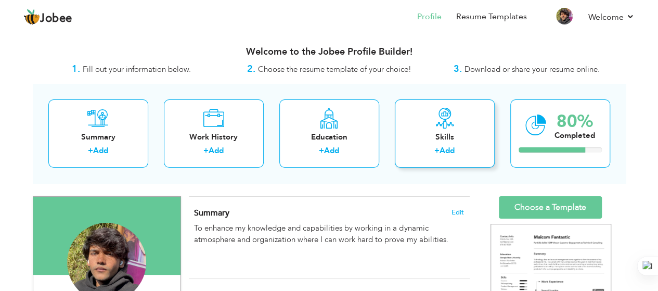
click at [448, 134] on div "Skills" at bounding box center [444, 137] width 83 height 11
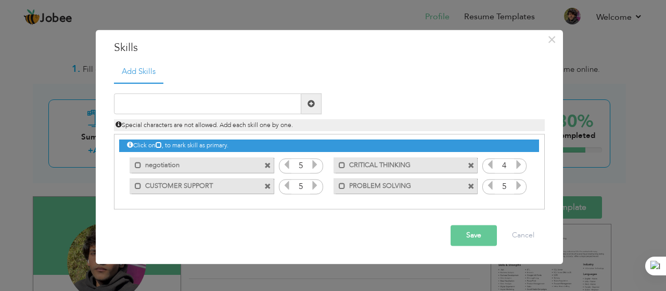
click at [269, 166] on span at bounding box center [267, 165] width 7 height 7
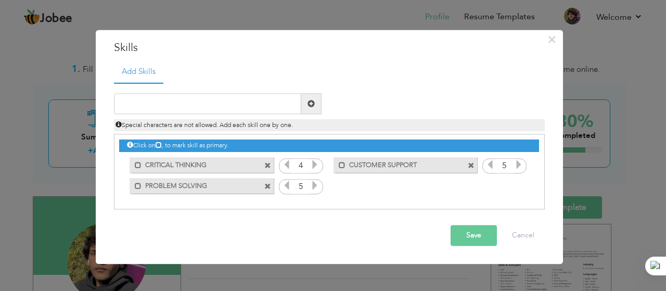
click at [269, 166] on span at bounding box center [267, 165] width 7 height 7
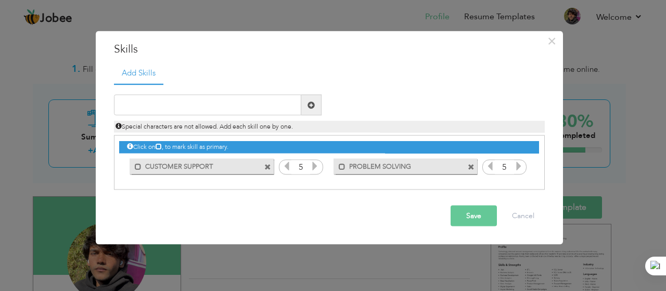
click at [269, 166] on span at bounding box center [267, 166] width 7 height 7
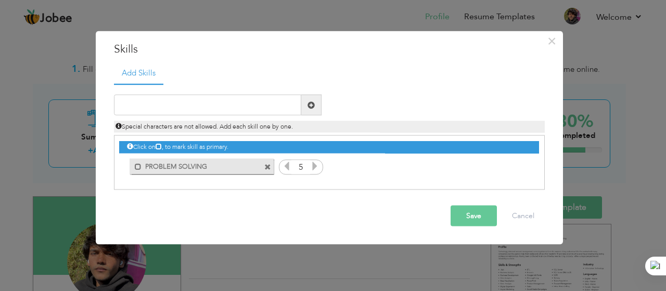
click at [269, 166] on span at bounding box center [267, 166] width 7 height 7
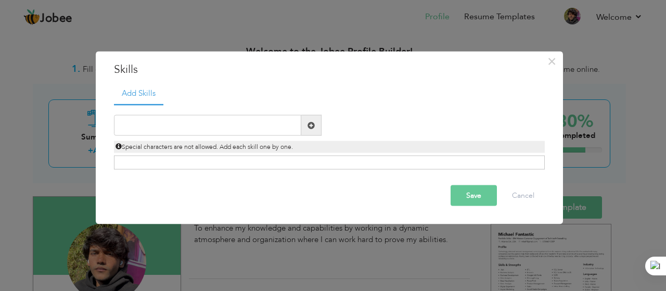
click at [269, 166] on div "Click on , to mark skill as primary." at bounding box center [329, 163] width 431 height 14
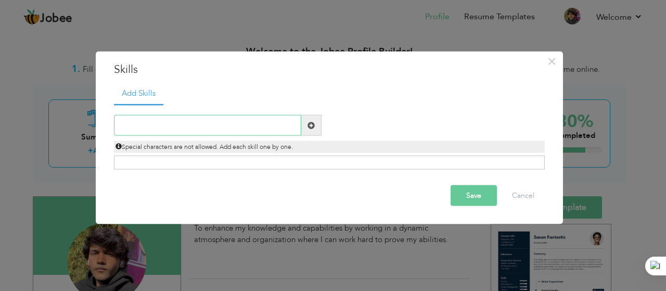
click at [202, 125] on input "text" at bounding box center [207, 125] width 187 height 21
type input "n"
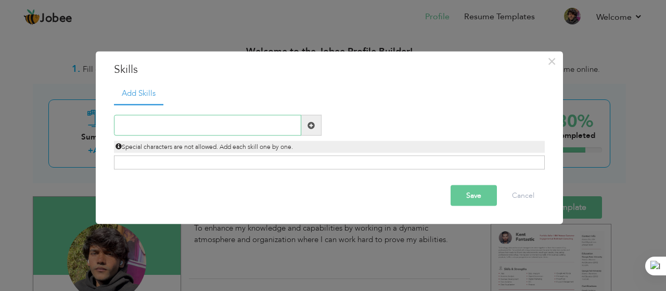
type input "n"
click at [237, 123] on input "Negoti" at bounding box center [207, 125] width 187 height 21
type input "Negotiation"
click at [311, 123] on span at bounding box center [310, 124] width 7 height 7
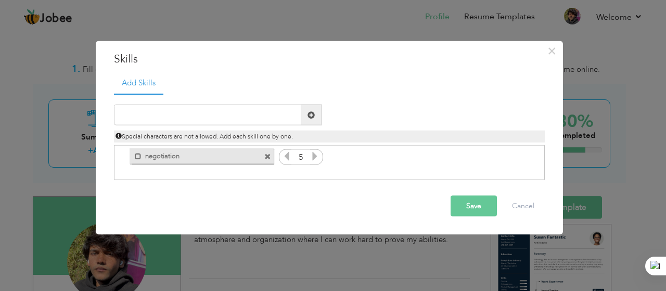
click at [269, 157] on span at bounding box center [267, 156] width 7 height 7
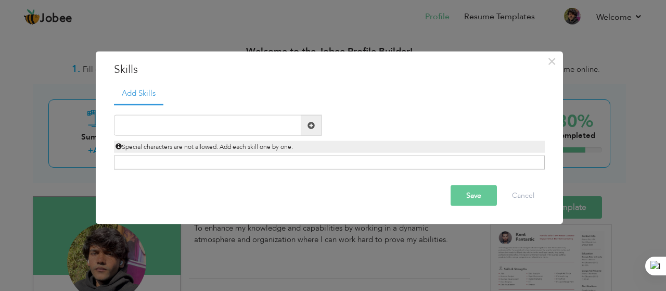
click at [473, 198] on button "Save" at bounding box center [474, 195] width 46 height 21
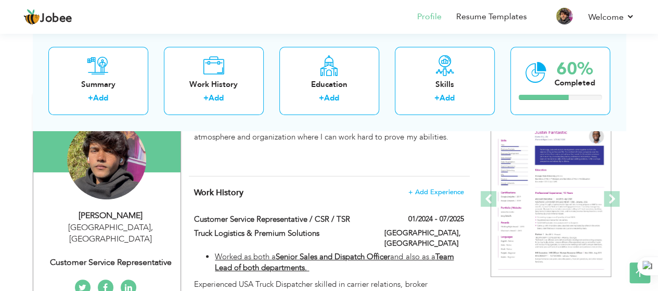
scroll to position [101, 0]
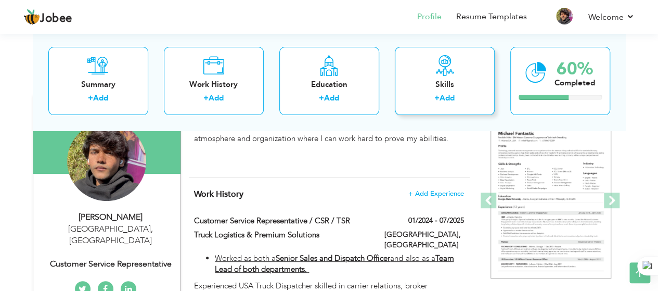
click at [426, 81] on div "Skills" at bounding box center [444, 84] width 83 height 11
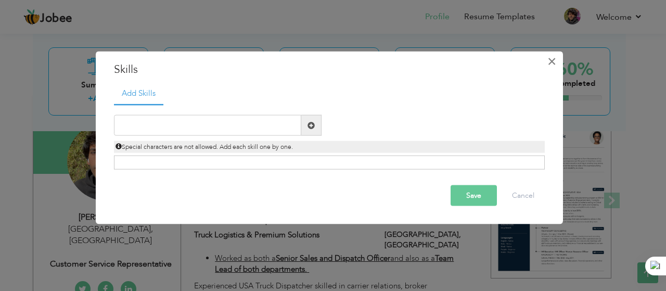
click at [551, 60] on span "×" at bounding box center [551, 61] width 9 height 19
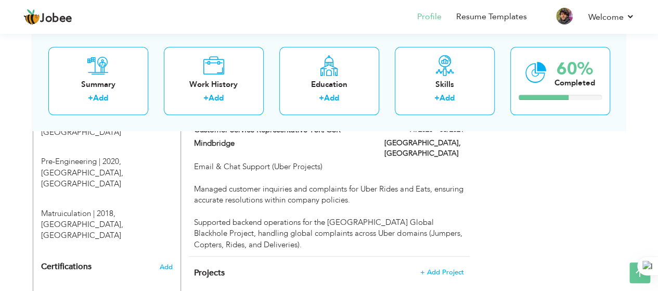
scroll to position [559, 0]
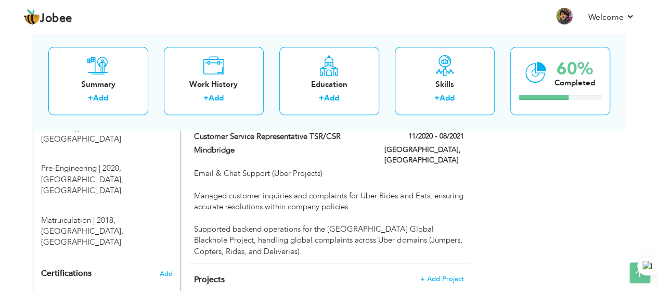
scroll to position [35, 0]
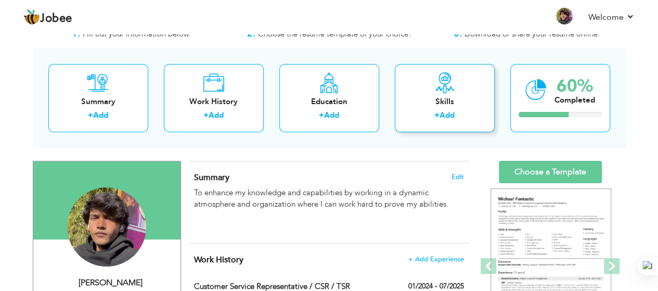
click at [434, 132] on div "Skills + Add" at bounding box center [445, 98] width 100 height 68
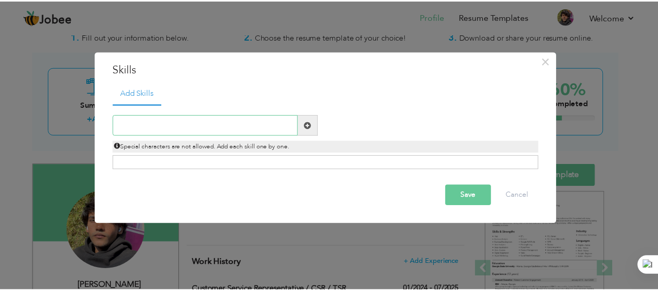
scroll to position [0, 0]
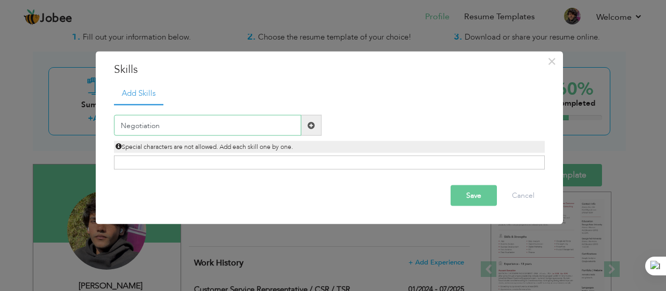
type input "Negotiation"
click at [312, 127] on span at bounding box center [310, 124] width 7 height 7
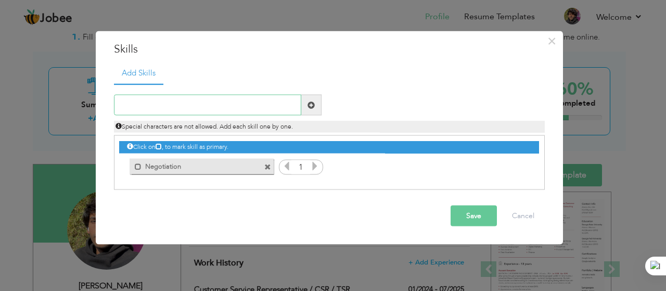
click at [165, 107] on input "text" at bounding box center [207, 105] width 187 height 21
type input "c"
type input "Customer Support"
click at [311, 101] on span at bounding box center [310, 104] width 7 height 7
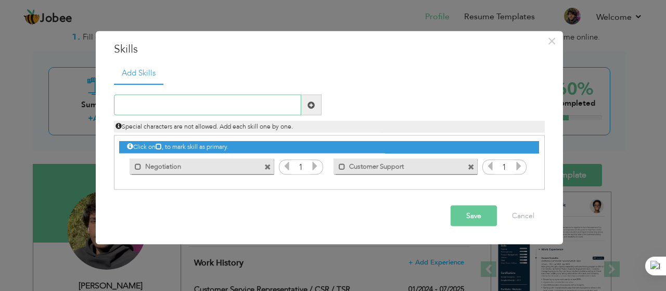
click at [170, 106] on input "text" at bounding box center [207, 105] width 187 height 21
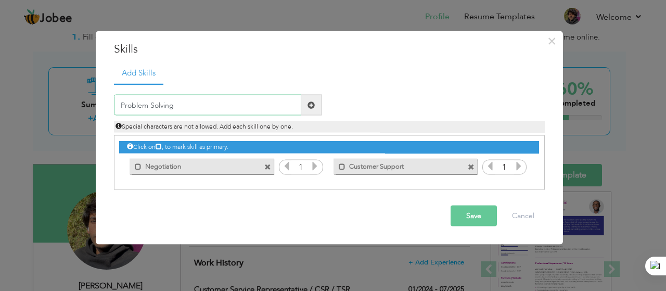
type input "Problem Solving"
click at [310, 105] on span at bounding box center [310, 104] width 7 height 7
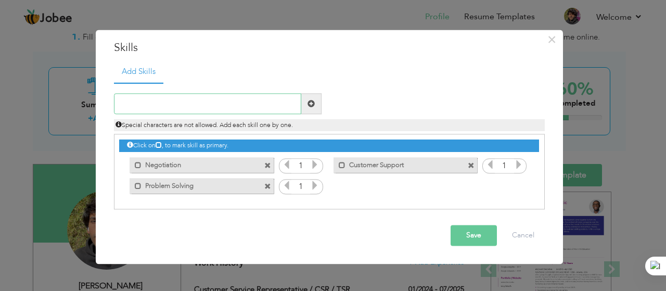
click at [164, 110] on input "text" at bounding box center [207, 104] width 187 height 21
type input "Leading"
click at [321, 109] on span at bounding box center [311, 104] width 20 height 21
click at [216, 105] on input "text" at bounding box center [207, 104] width 187 height 21
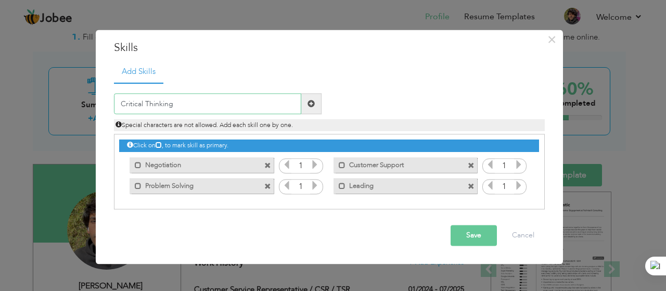
type input "Critical Thinking"
click at [306, 107] on span at bounding box center [311, 104] width 20 height 21
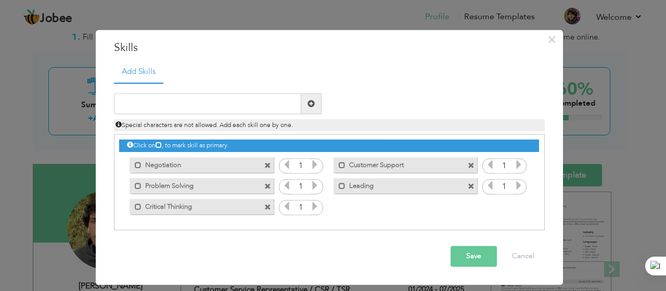
click at [311, 166] on icon at bounding box center [314, 164] width 9 height 9
click at [314, 186] on icon at bounding box center [314, 185] width 9 height 9
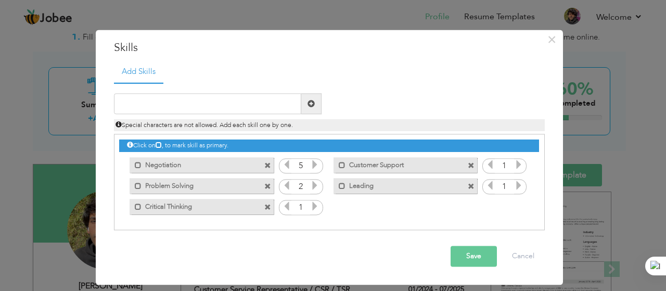
click at [314, 186] on icon at bounding box center [314, 185] width 9 height 9
click at [318, 209] on icon at bounding box center [314, 206] width 9 height 9
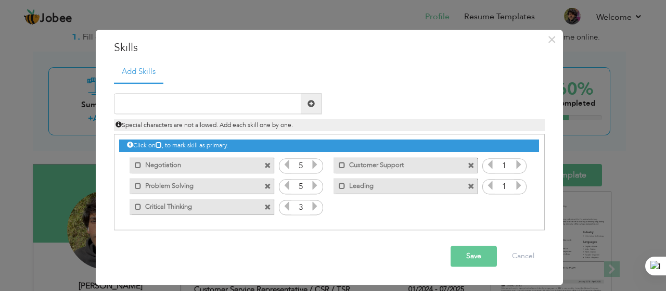
click at [318, 209] on icon at bounding box center [314, 206] width 9 height 9
click at [518, 166] on icon at bounding box center [518, 164] width 9 height 9
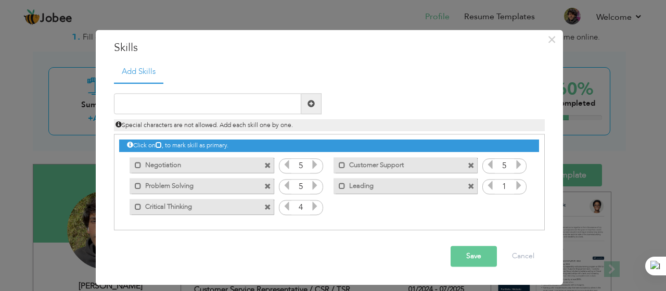
click at [521, 187] on icon at bounding box center [518, 185] width 9 height 9
click at [228, 105] on input "text" at bounding box center [207, 104] width 187 height 21
click at [228, 124] on span "Special characters are not allowed. Add each skill one by one." at bounding box center [203, 125] width 177 height 8
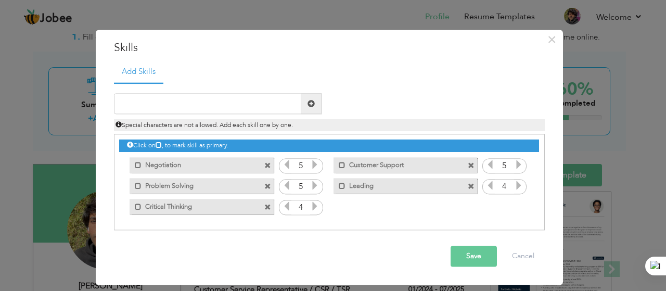
click at [474, 259] on button "Save" at bounding box center [474, 256] width 46 height 21
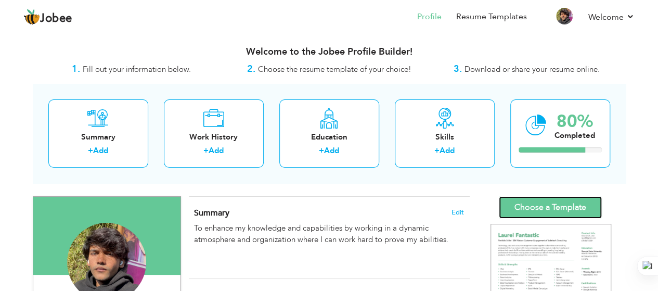
click at [537, 204] on link "Choose a Template" at bounding box center [550, 207] width 103 height 22
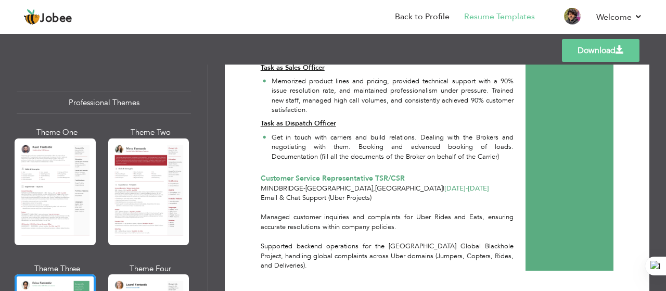
scroll to position [384, 0]
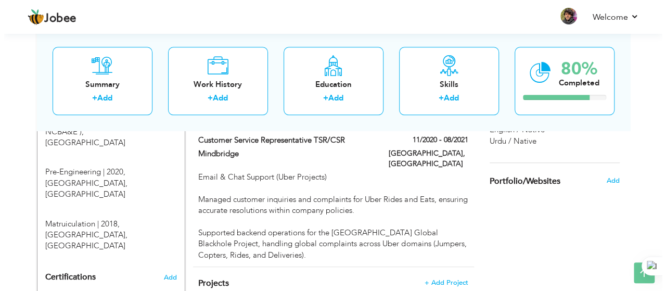
scroll to position [504, 0]
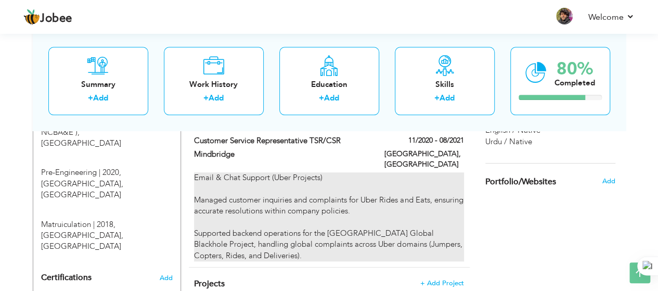
click at [259, 225] on div "Email & Chat Support (Uber Projects) Managed customer inquiries and complaints …" at bounding box center [328, 216] width 269 height 89
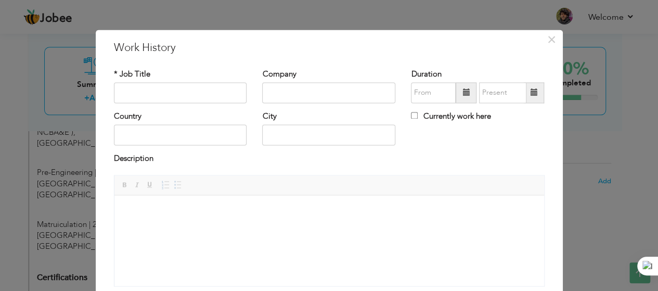
type input "Customer Service Representative TSR/CSR"
type input "Mindbridge"
type input "11/2020"
type input "08/2021"
type input "[GEOGRAPHIC_DATA]"
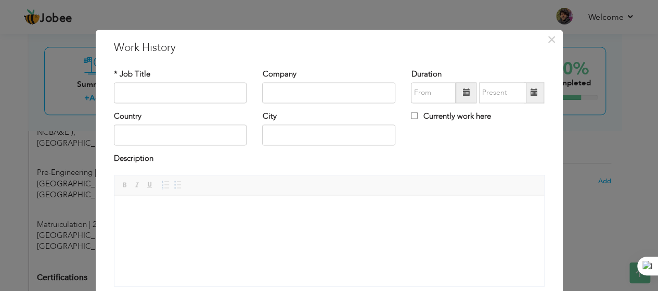
type input "[GEOGRAPHIC_DATA]"
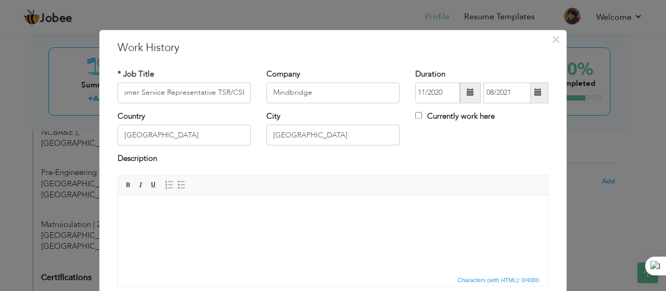
scroll to position [0, 0]
click at [304, 216] on html at bounding box center [333, 211] width 430 height 32
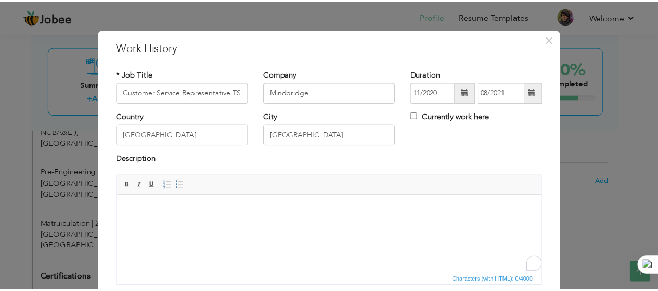
scroll to position [79, 0]
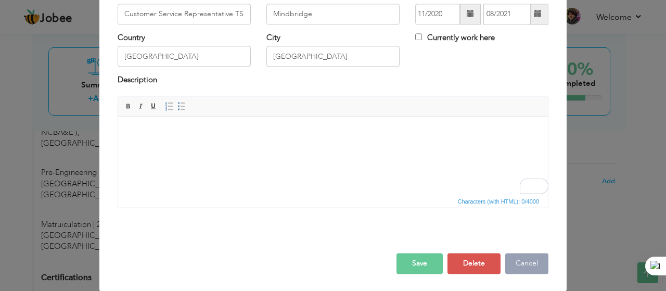
click at [524, 272] on button "Cancel" at bounding box center [526, 263] width 43 height 21
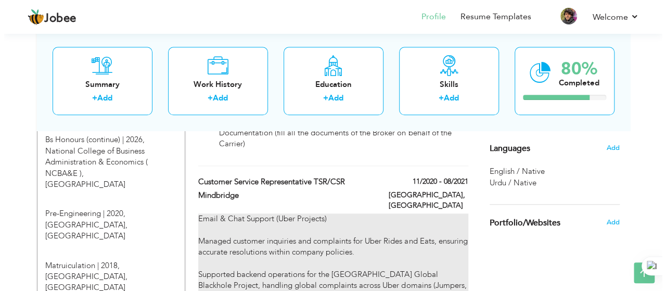
scroll to position [464, 0]
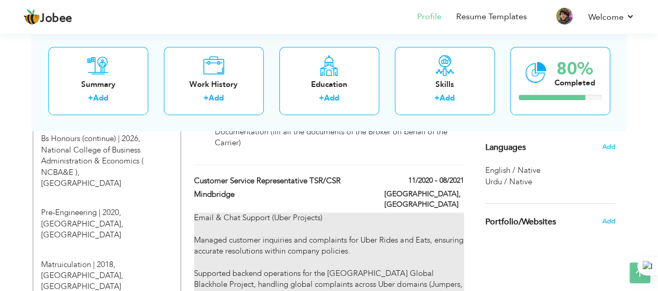
click at [363, 212] on div "Email & Chat Support (Uber Projects) Managed customer inquiries and complaints …" at bounding box center [328, 256] width 269 height 89
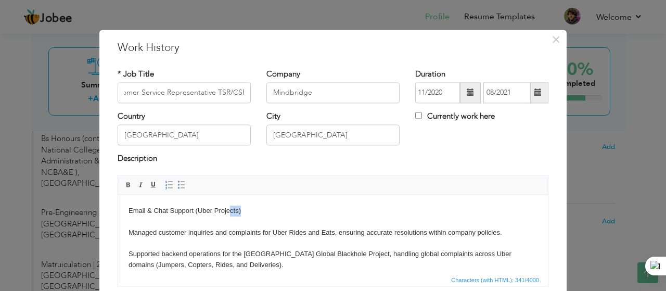
scroll to position [0, 0]
drag, startPoint x: 235, startPoint y: 211, endPoint x: 124, endPoint y: 208, distance: 110.8
click at [124, 208] on html "Email & Chat Support (Uber Projects) Managed customer inquiries and complaints …" at bounding box center [333, 238] width 430 height 86
click at [149, 185] on span at bounding box center [153, 185] width 8 height 8
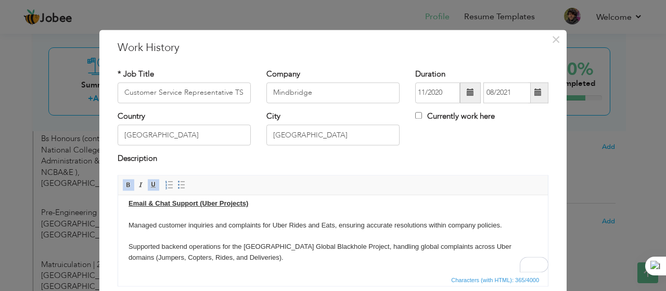
scroll to position [79, 0]
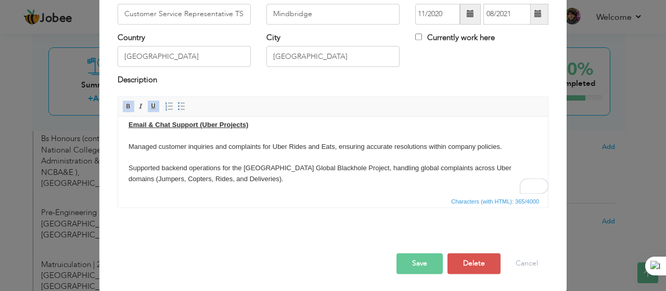
click at [130, 145] on body "Email & Chat Support (Uber Projects) Managed customer inquiries and complaints …" at bounding box center [332, 152] width 409 height 65
click at [177, 105] on span at bounding box center [181, 106] width 8 height 8
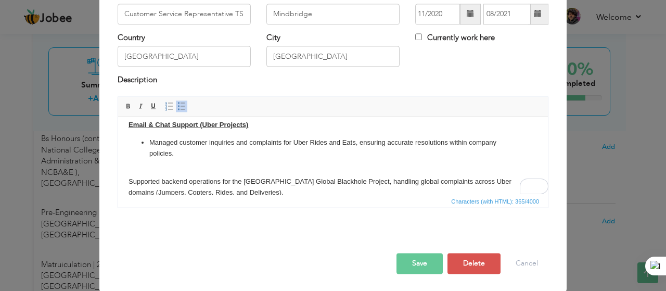
click at [127, 176] on html "Email & Chat Support (Uber Projects) Managed customer inquiries and complaints …" at bounding box center [333, 158] width 430 height 99
click at [177, 102] on span at bounding box center [181, 106] width 8 height 8
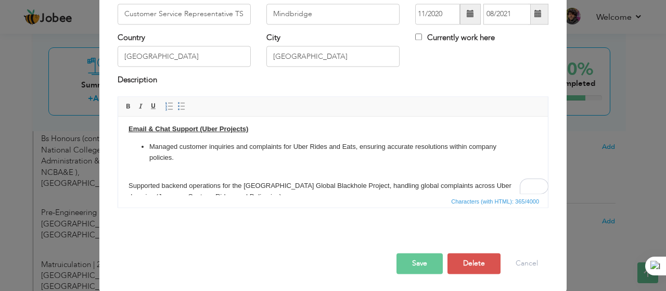
scroll to position [3, 0]
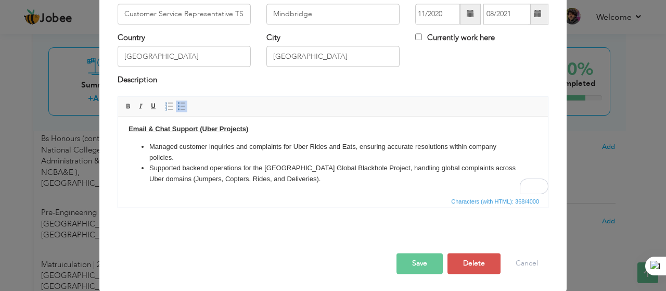
click at [419, 264] on button "Save" at bounding box center [419, 263] width 46 height 21
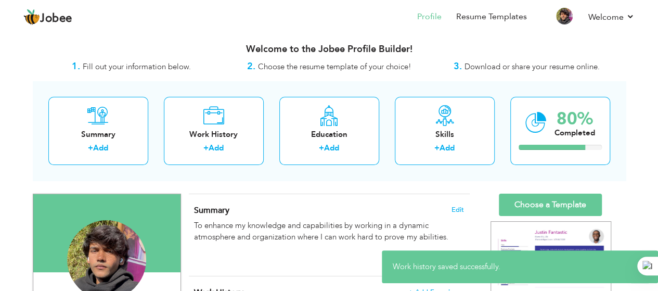
scroll to position [0, 0]
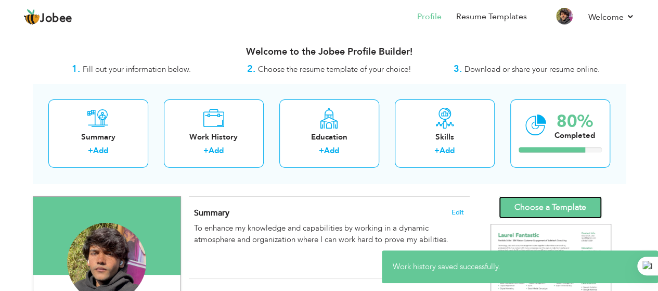
click at [550, 205] on link "Choose a Template" at bounding box center [550, 207] width 103 height 22
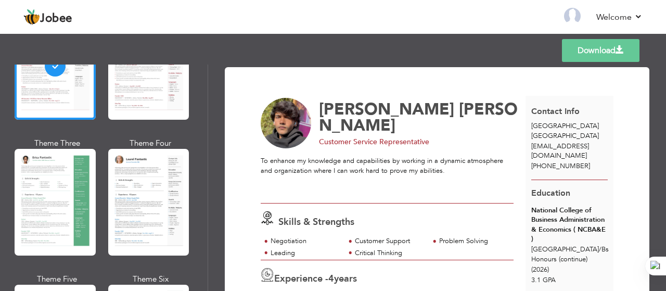
scroll to position [126, 0]
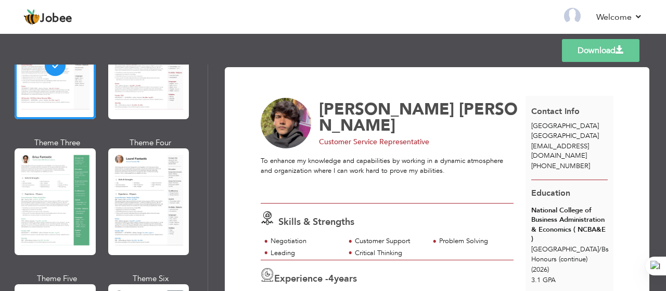
click at [99, 240] on div "Theme One Theme Two Theme Three Theme Four" at bounding box center [104, 204] width 174 height 407
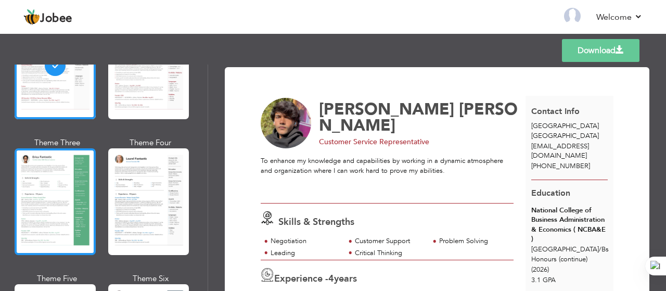
click at [88, 189] on div at bounding box center [55, 201] width 81 height 107
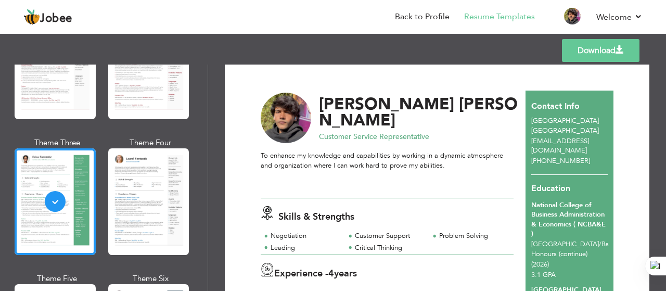
scroll to position [15, 0]
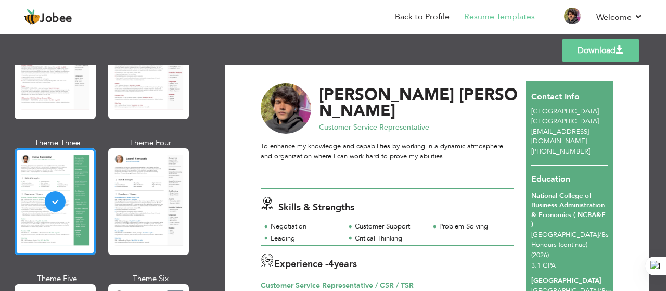
click at [597, 54] on link "Download" at bounding box center [601, 50] width 78 height 23
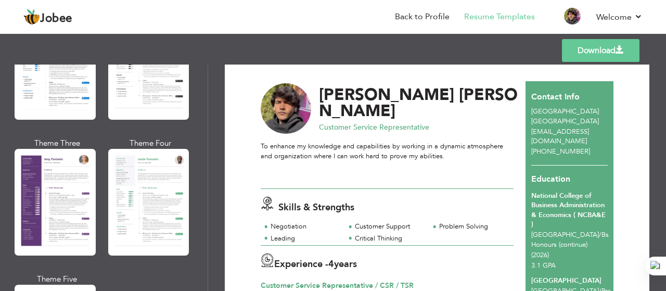
scroll to position [891, 0]
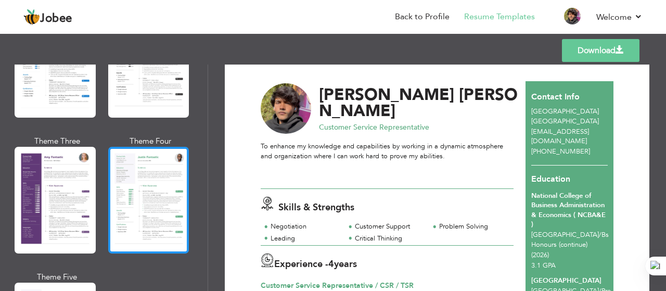
click at [166, 203] on div at bounding box center [148, 200] width 81 height 107
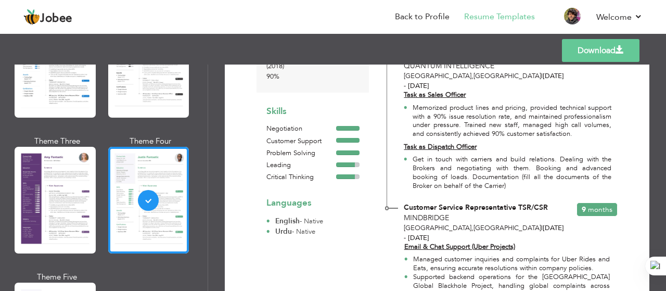
scroll to position [362, 0]
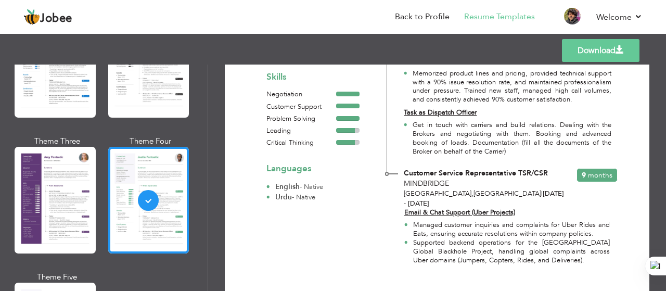
click at [608, 53] on link "Download" at bounding box center [601, 50] width 78 height 23
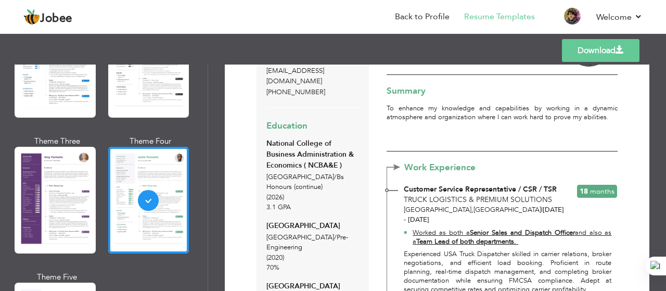
scroll to position [0, 0]
